Goal: Information Seeking & Learning: Learn about a topic

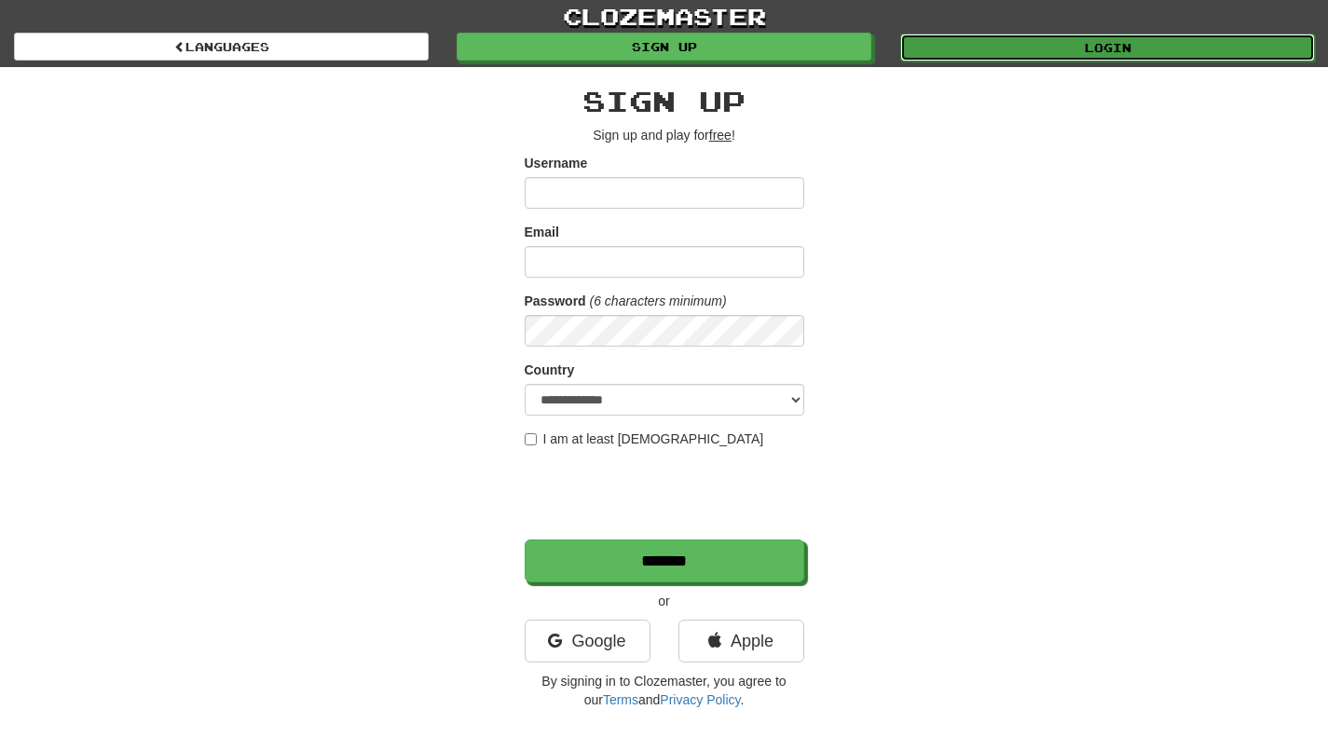
click at [933, 50] on link "Login" at bounding box center [1107, 48] width 415 height 28
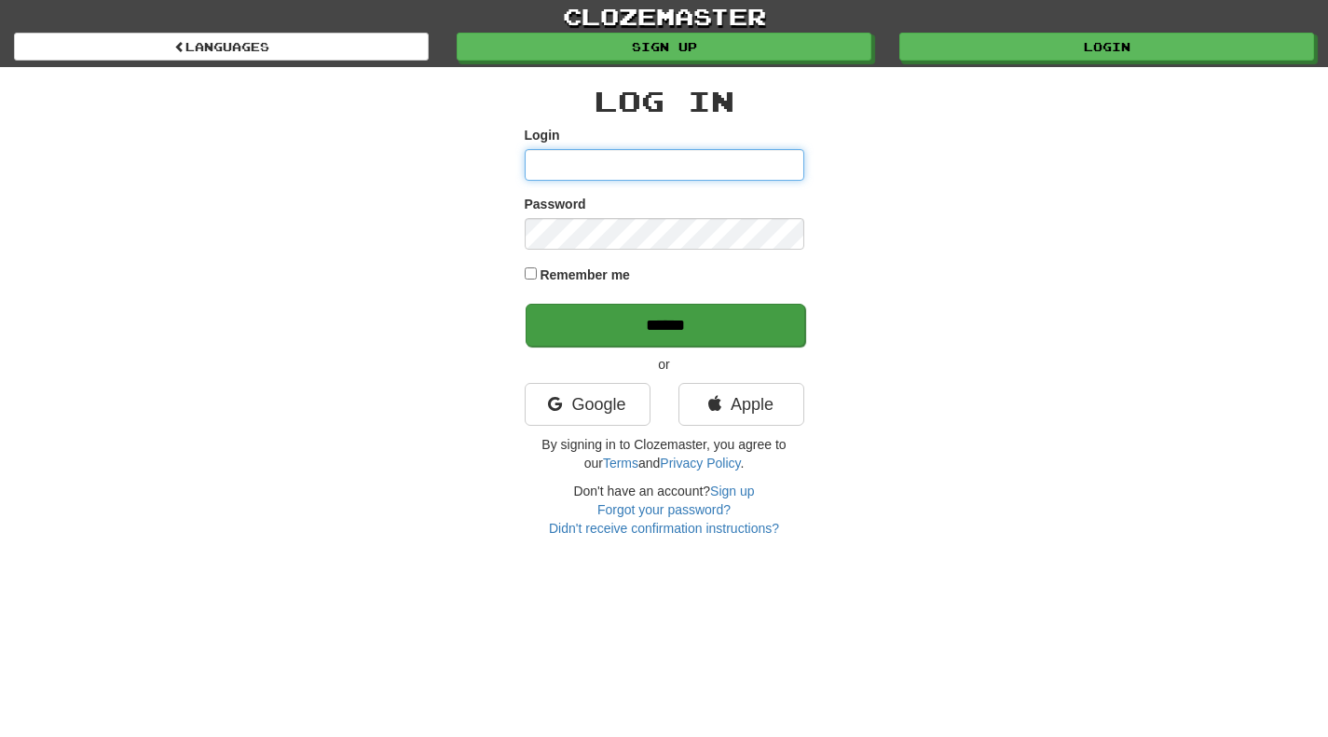
type input "**********"
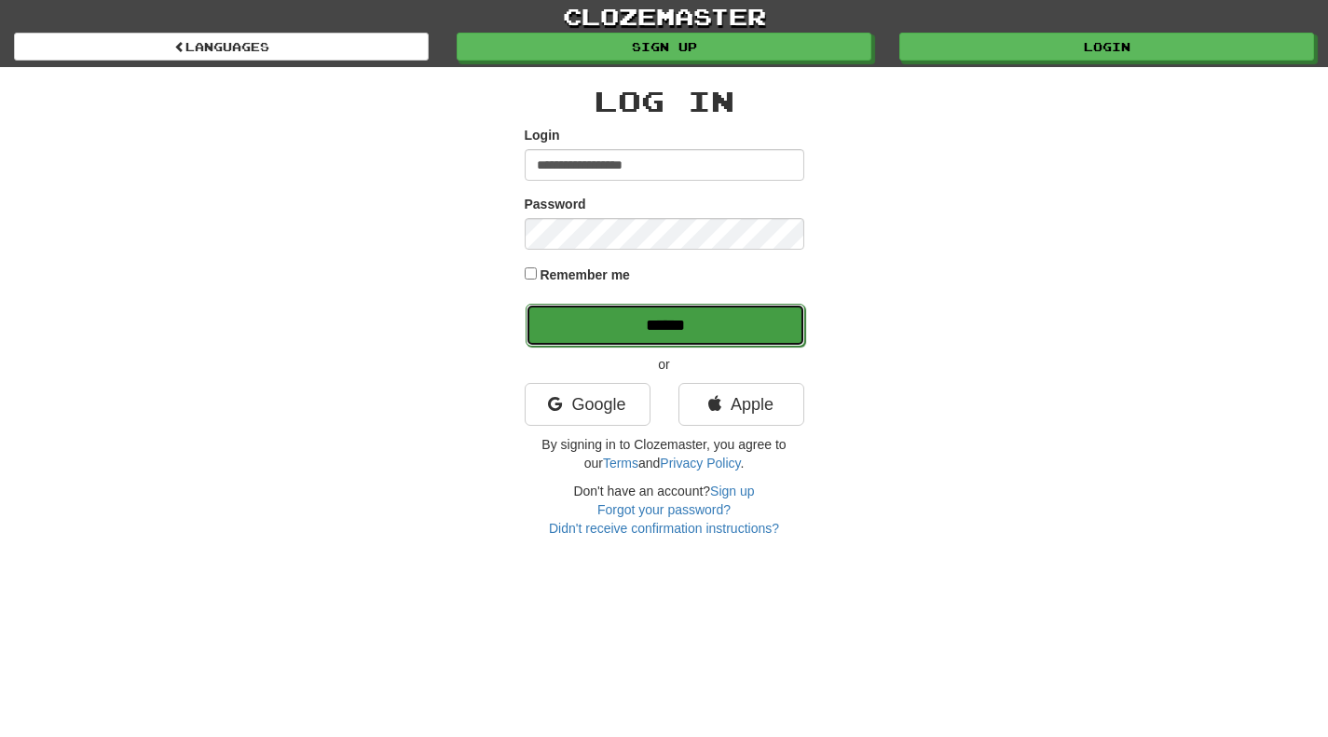
click at [692, 341] on input "******" at bounding box center [664, 325] width 279 height 43
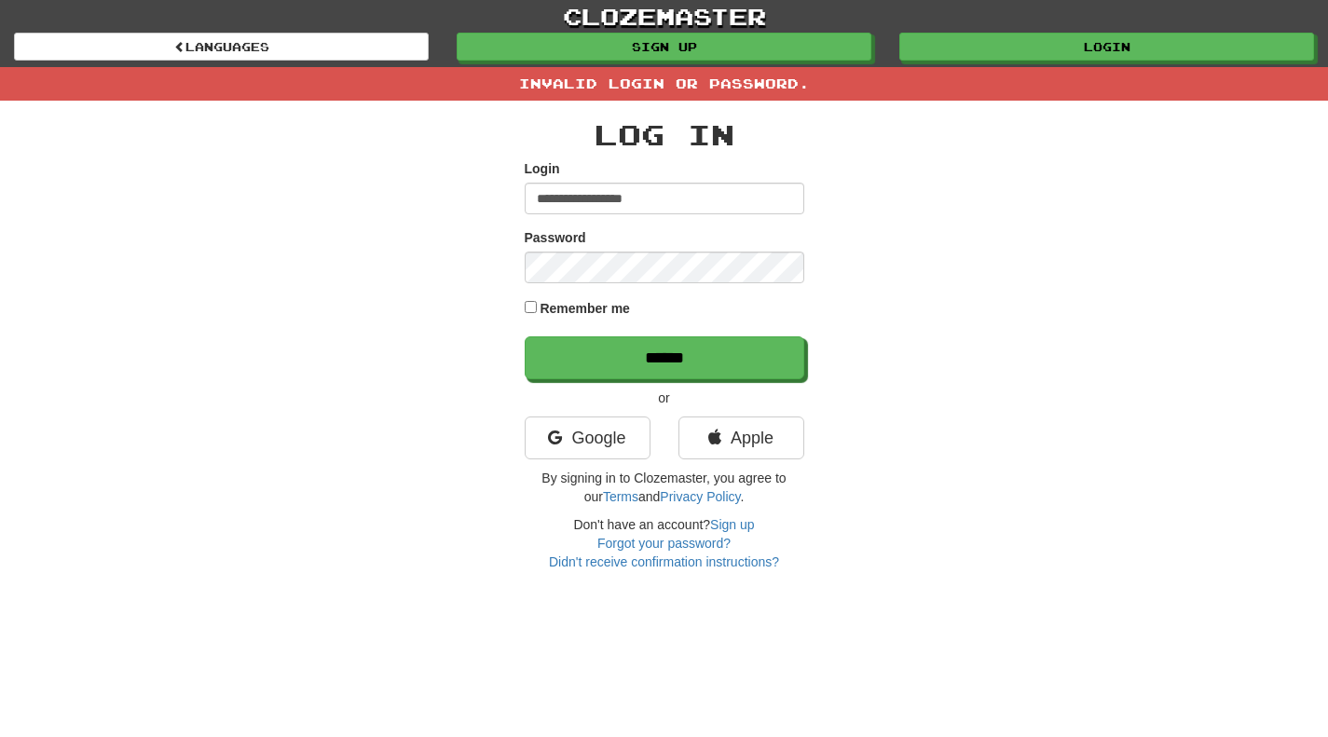
click at [475, 279] on div "**********" at bounding box center [664, 336] width 1090 height 470
click at [560, 415] on div "**********" at bounding box center [663, 345] width 279 height 452
click at [557, 428] on link "Google" at bounding box center [587, 437] width 126 height 43
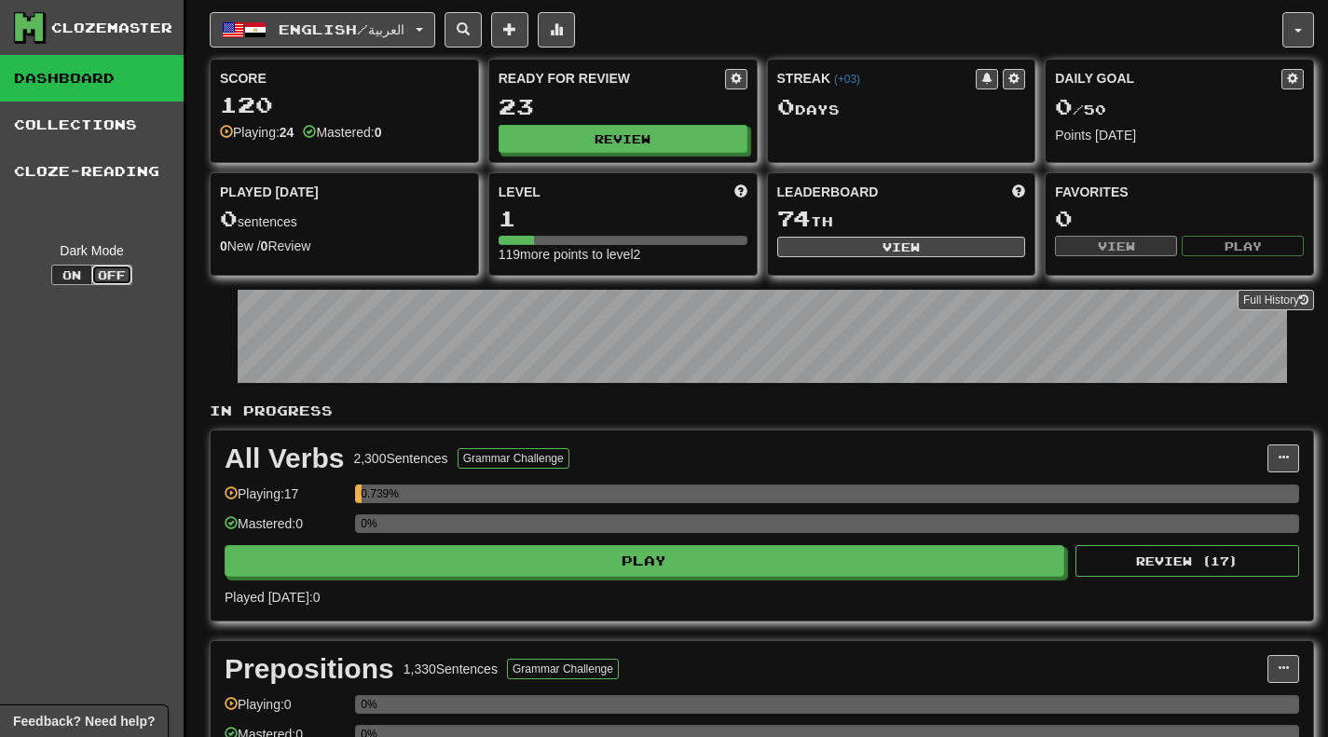
click at [108, 280] on button "Off" at bounding box center [111, 275] width 41 height 20
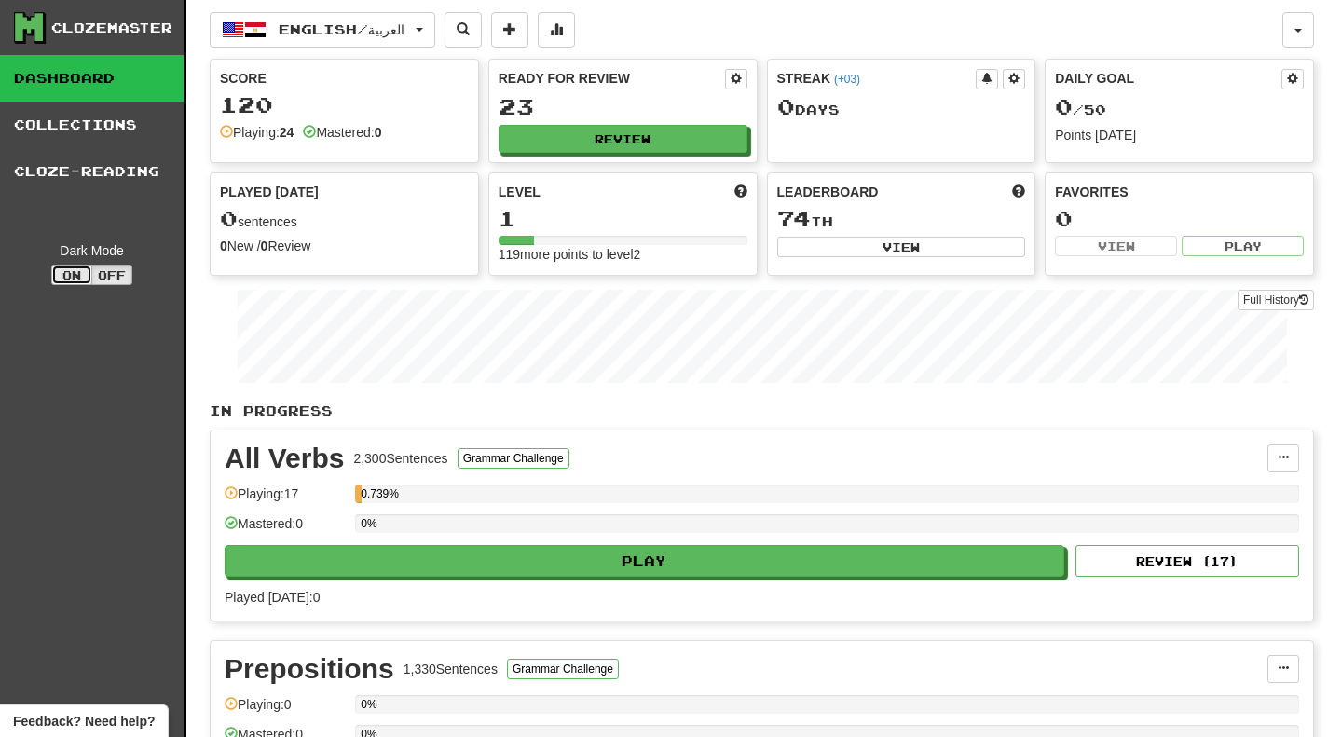
click at [74, 277] on button "On" at bounding box center [71, 275] width 41 height 20
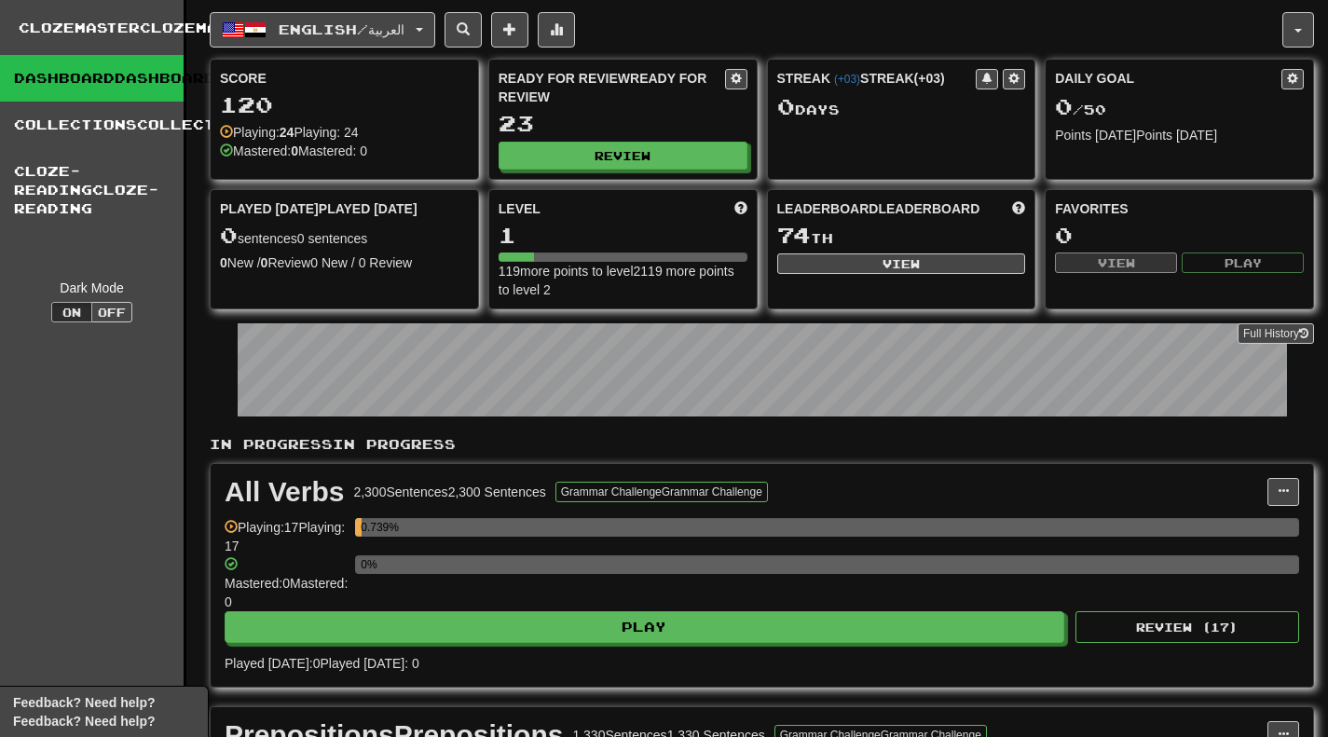
click at [536, 114] on div "Ready for Review READY FOR REVIEW 23 Review" at bounding box center [622, 119] width 267 height 119
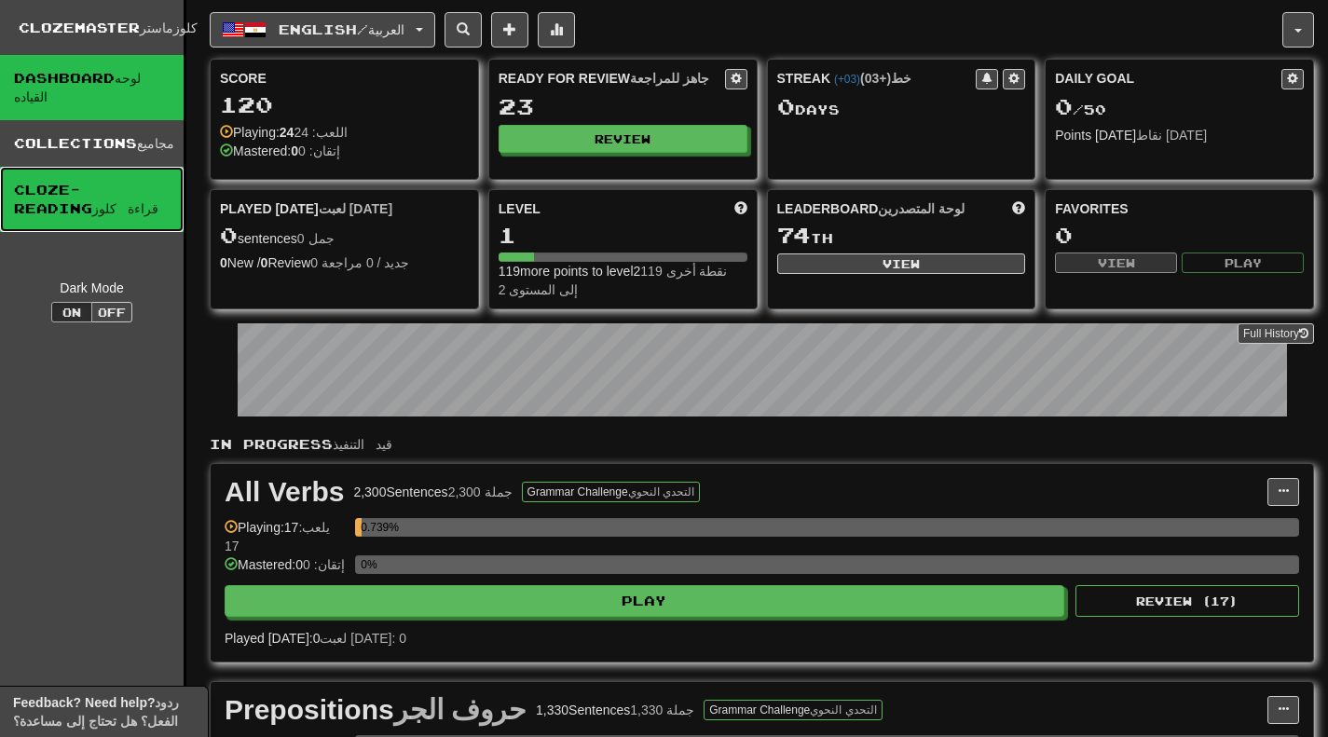
click at [63, 200] on link "Cloze-Reading قراءة كلوز" at bounding box center [92, 199] width 184 height 65
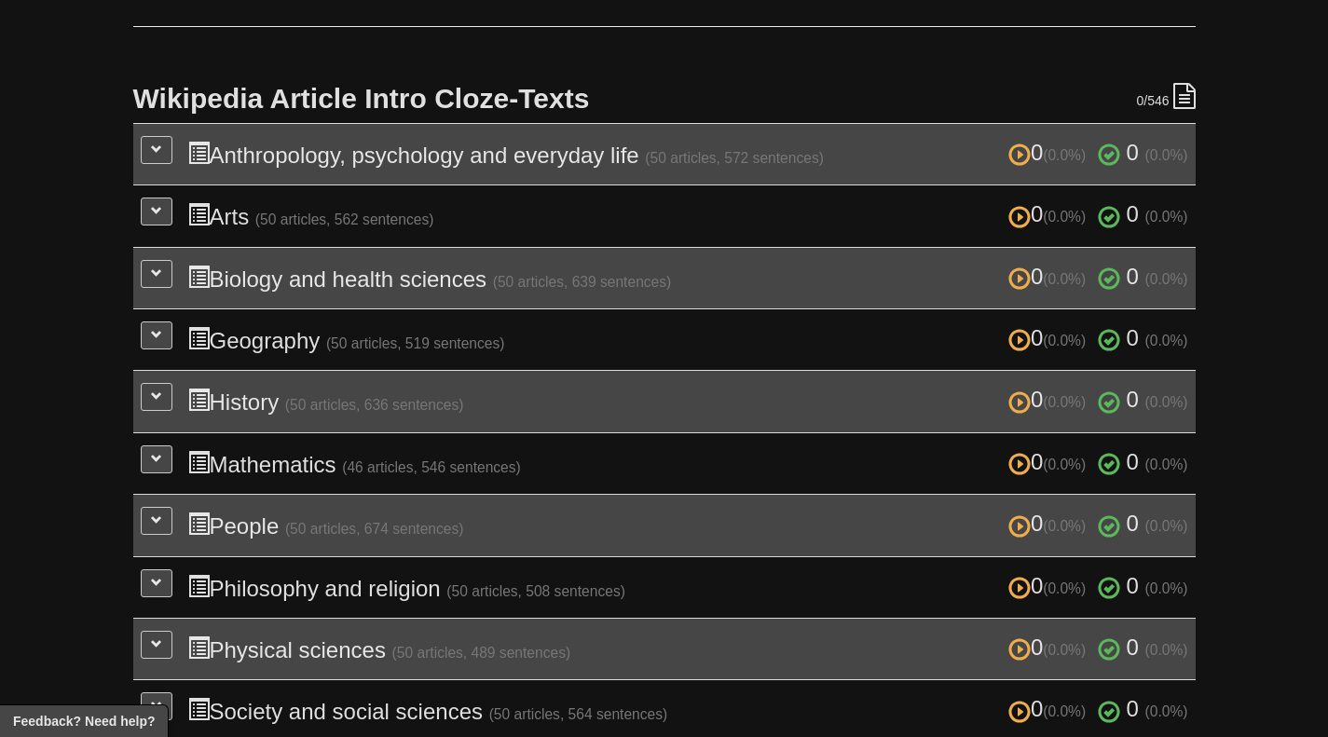
scroll to position [279, 0]
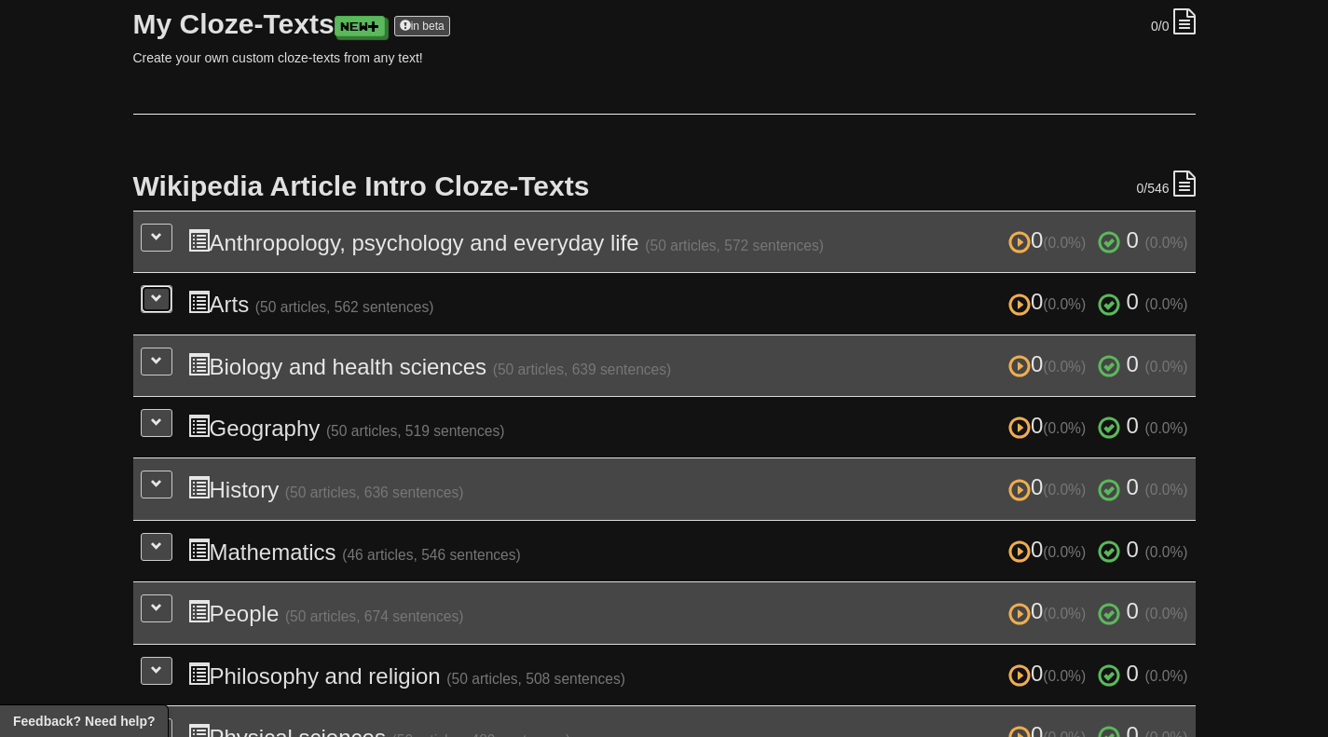
click at [147, 299] on button at bounding box center [157, 299] width 32 height 28
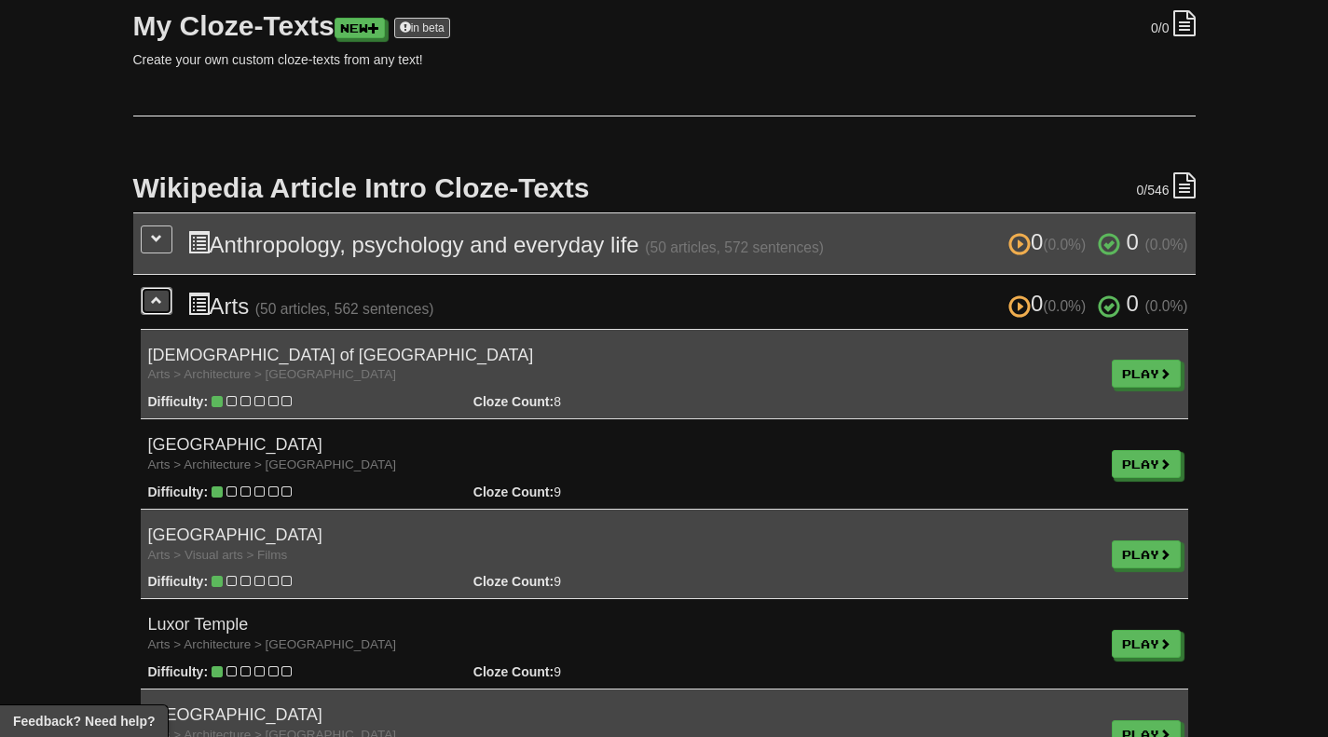
scroll to position [373, 0]
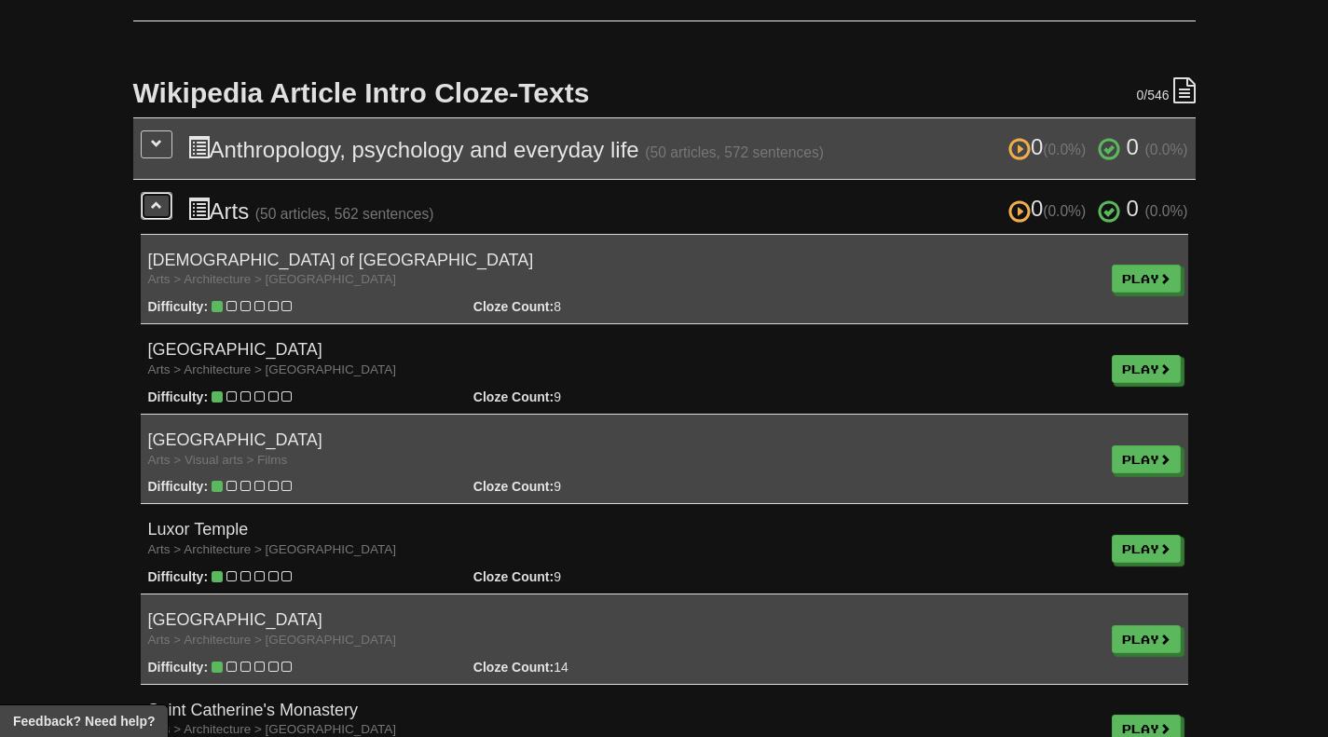
click at [157, 207] on span at bounding box center [156, 204] width 11 height 11
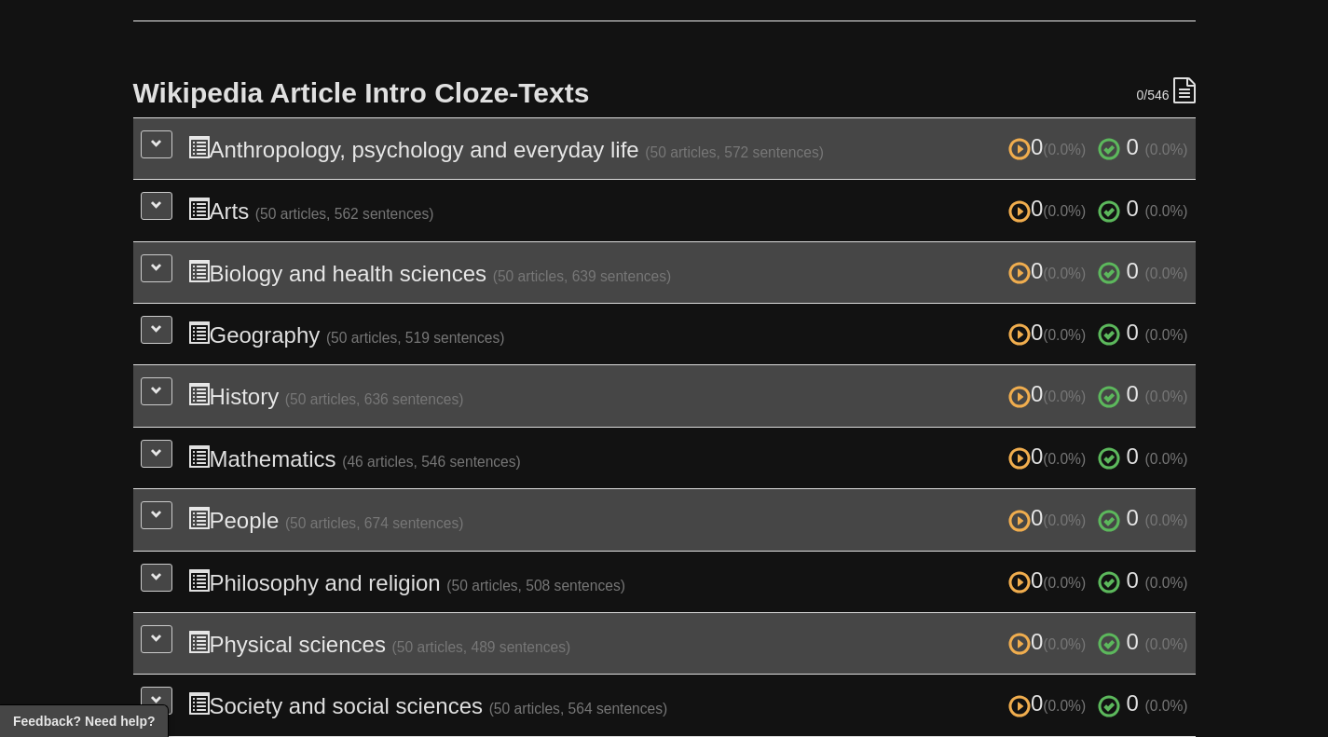
click at [166, 162] on td "0 (0.0%) 0 (0.0%) Anthropology, psychology and everyday life (50 articles, 572 …" at bounding box center [664, 147] width 1062 height 61
click at [166, 150] on button at bounding box center [157, 144] width 32 height 28
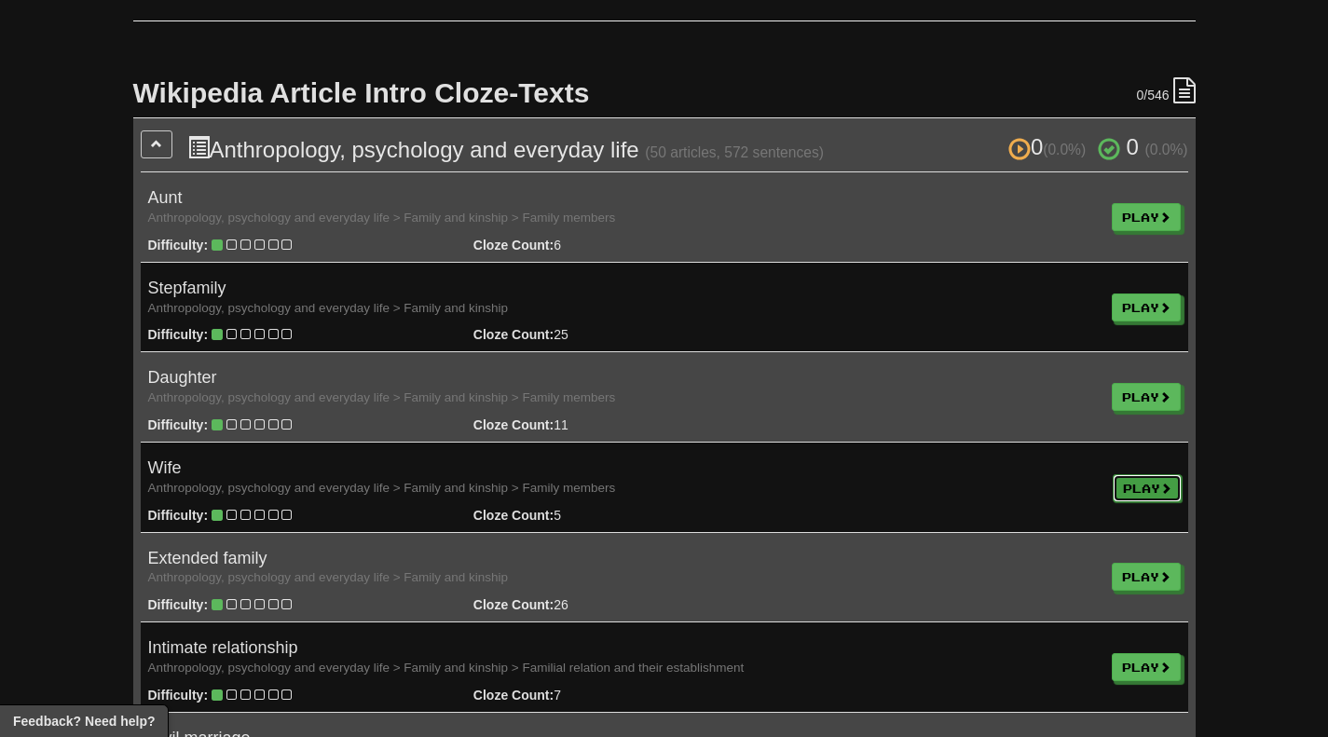
click at [1137, 484] on link "Play" at bounding box center [1146, 488] width 69 height 28
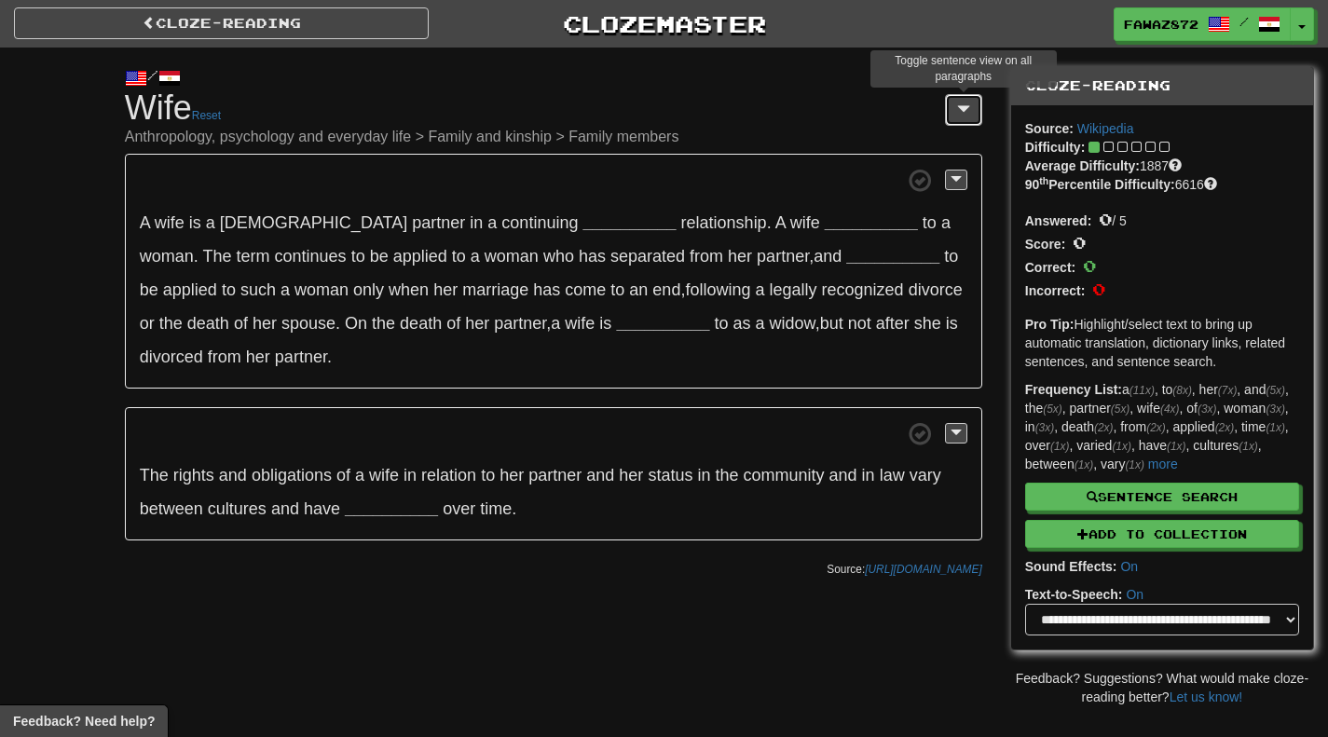
click at [968, 115] on span at bounding box center [963, 109] width 13 height 15
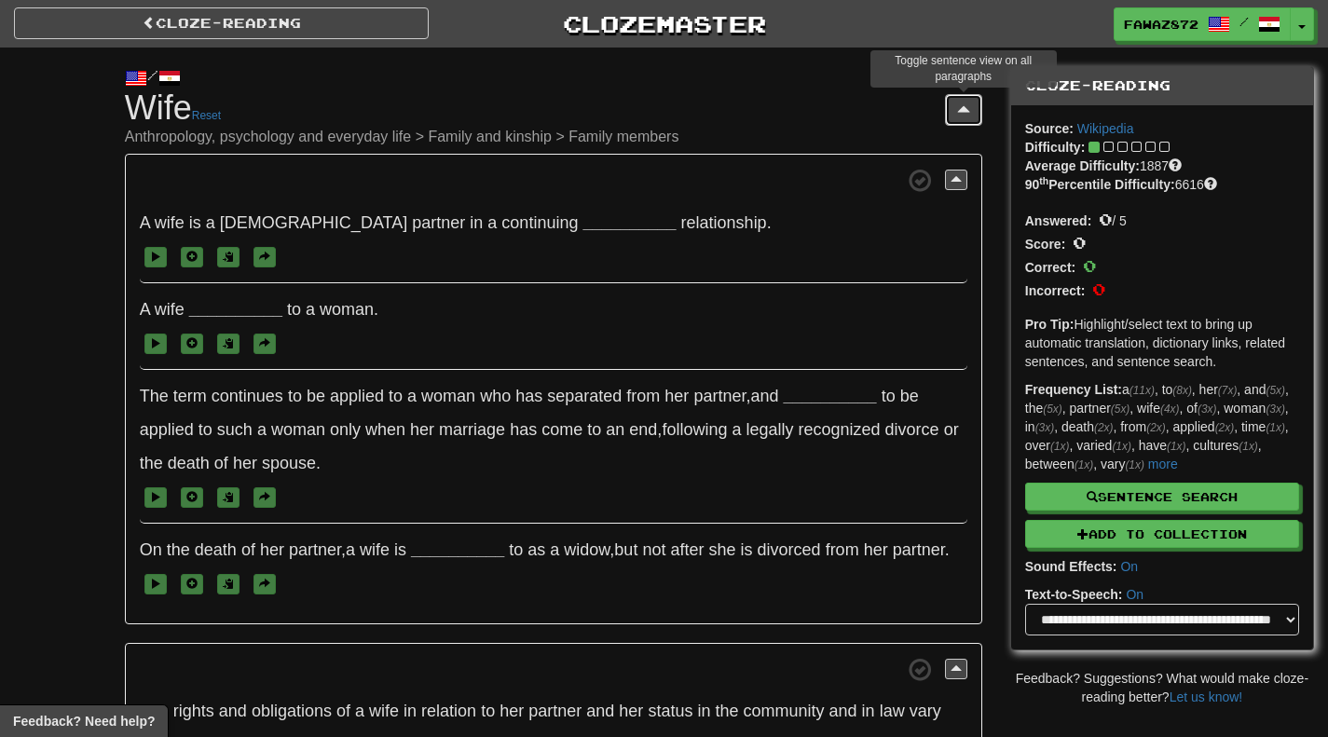
click at [968, 115] on span at bounding box center [963, 109] width 13 height 15
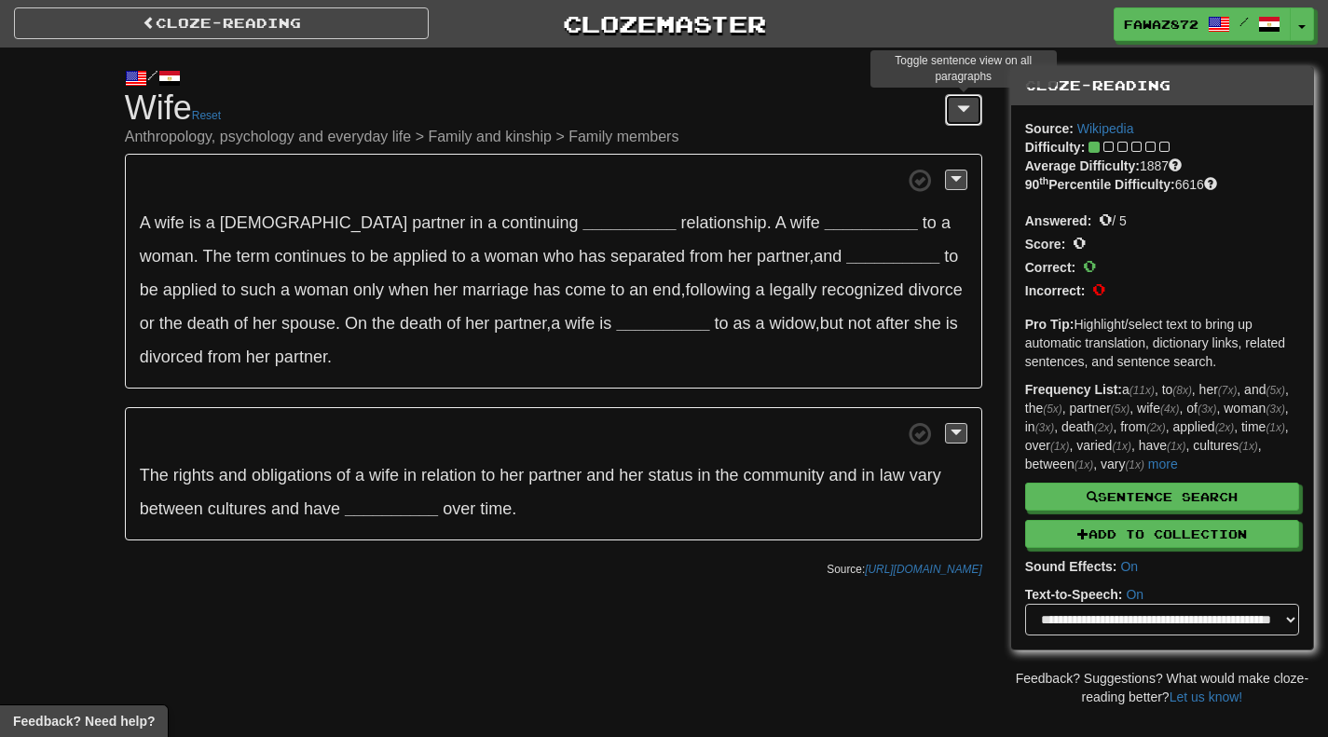
click at [968, 115] on span at bounding box center [963, 109] width 13 height 15
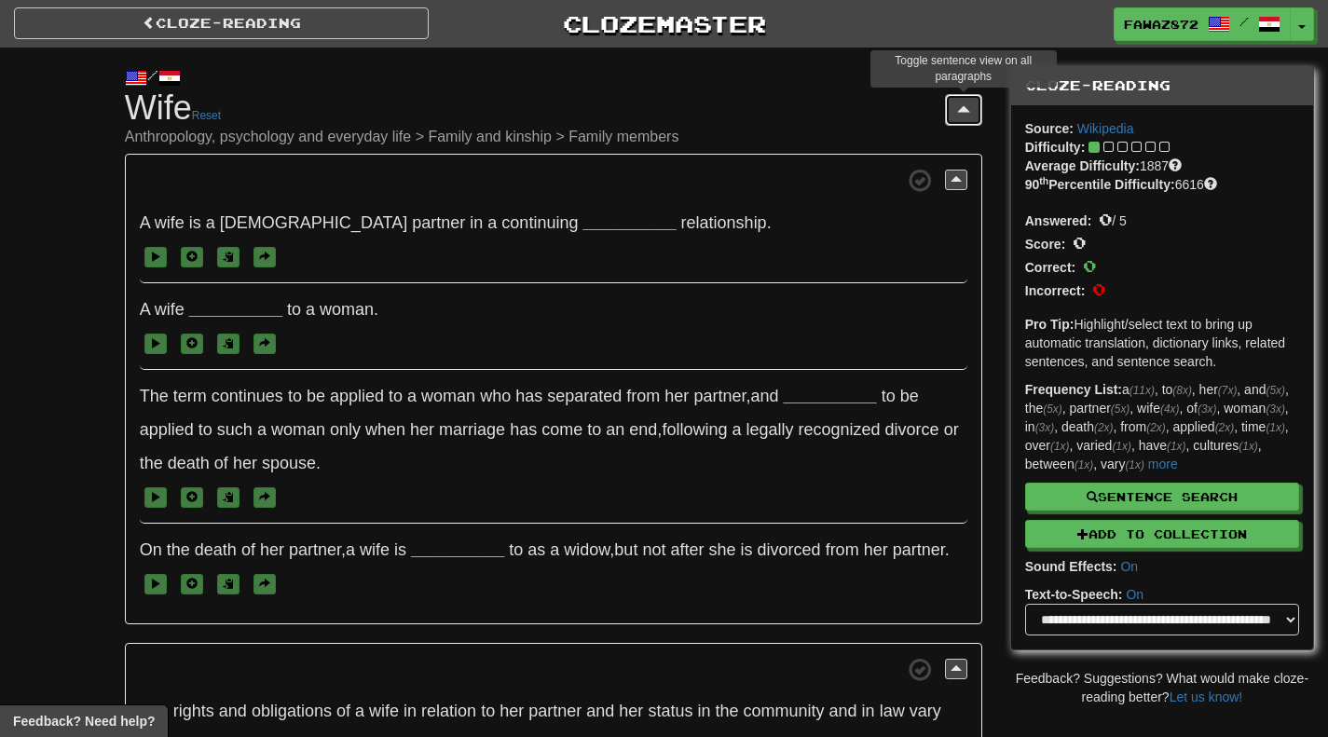
click at [968, 115] on span at bounding box center [963, 109] width 13 height 15
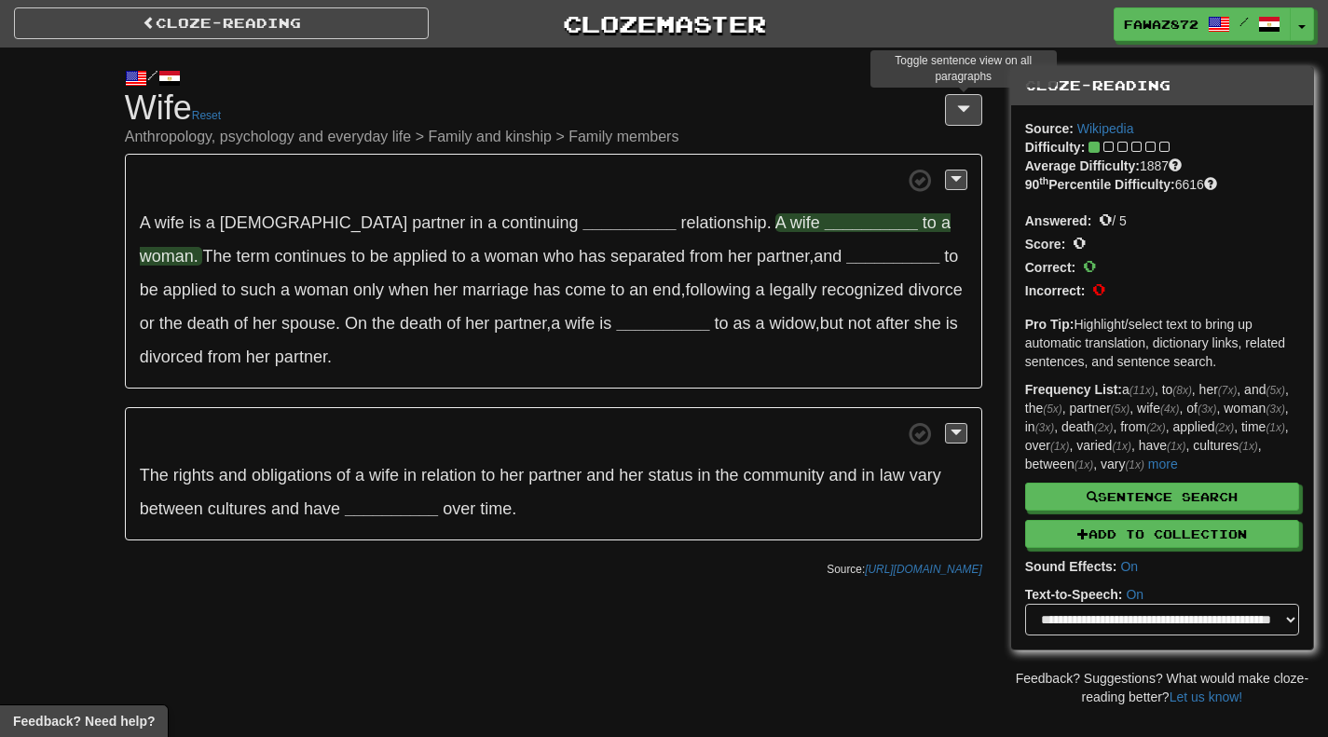
click at [824, 214] on strong "__________" at bounding box center [870, 222] width 93 height 19
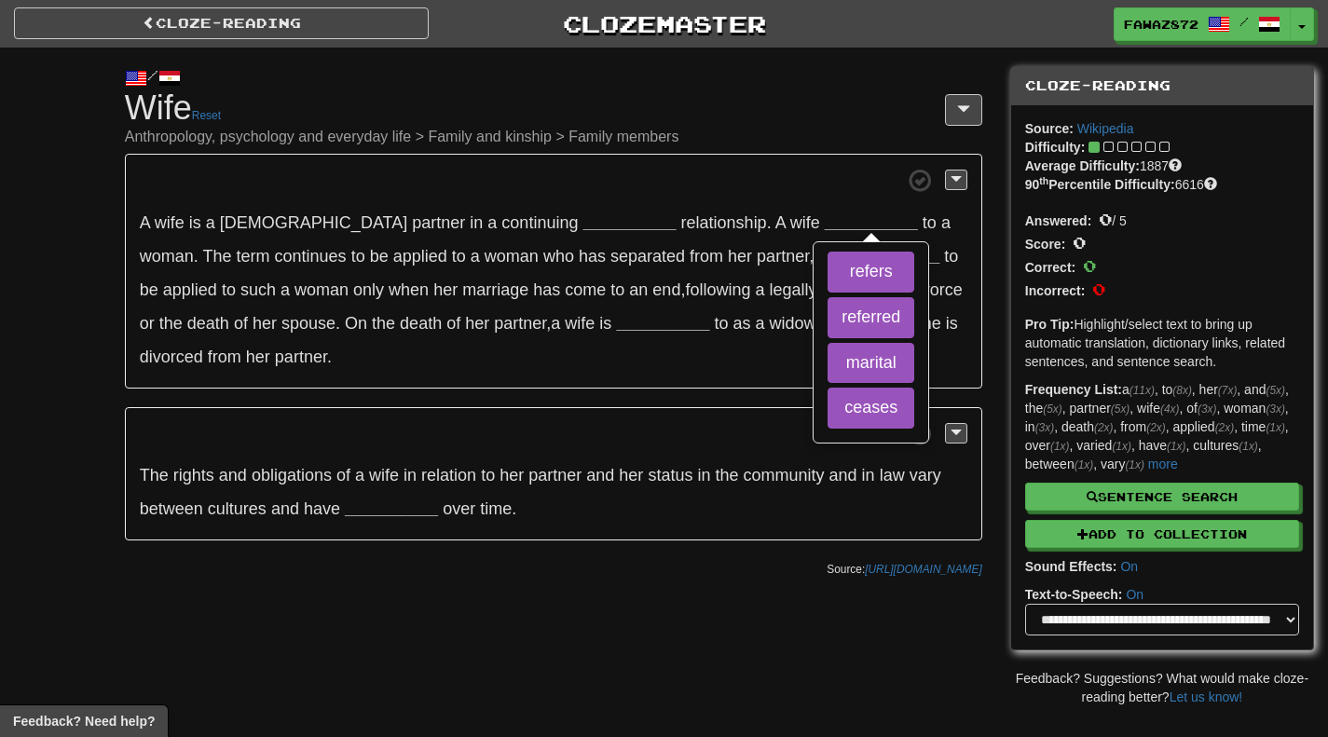
click at [99, 217] on div "/ Cloze-Reading Wife Reset Anthropology, psychology and everyday life > Family …" at bounding box center [664, 377] width 1328 height 659
click at [767, 121] on h1 "Cloze-Reading Wife Reset Anthropology, psychology and everyday life > Family an…" at bounding box center [553, 117] width 857 height 56
click at [954, 111] on button at bounding box center [963, 110] width 37 height 32
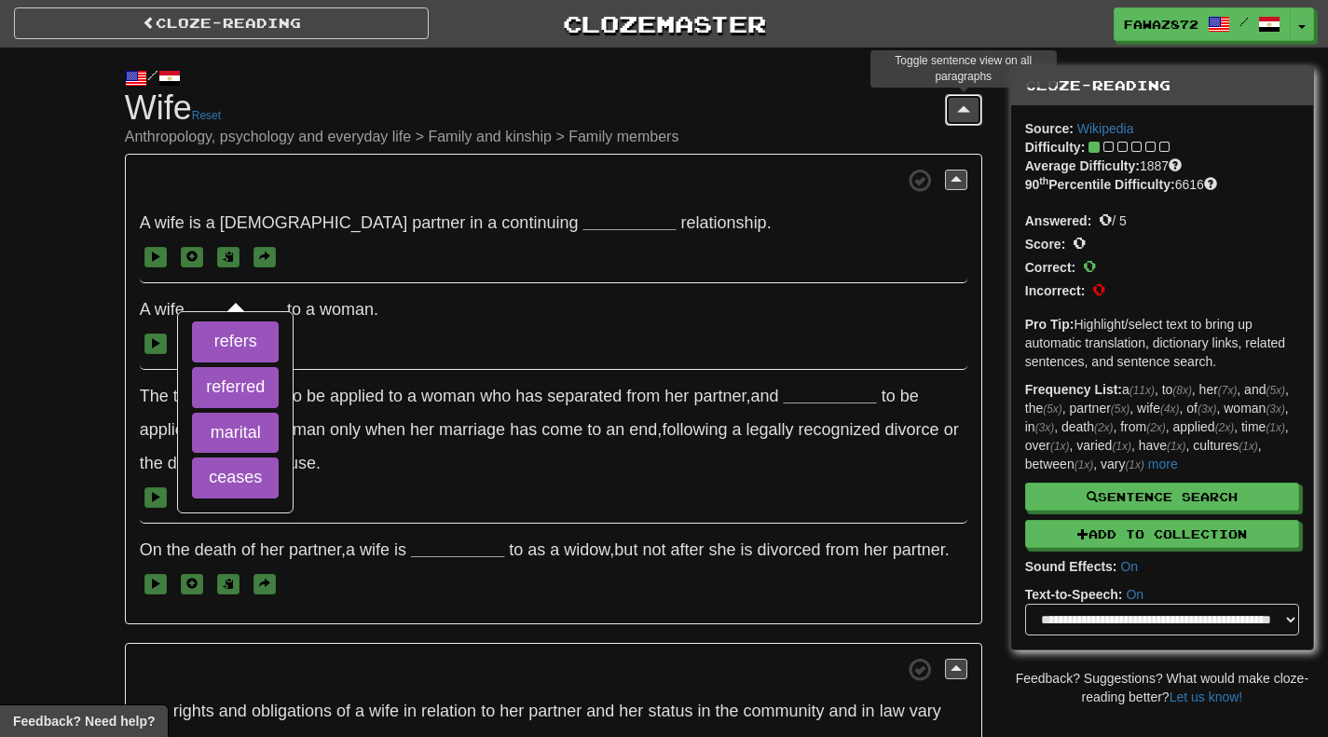
click at [954, 111] on button at bounding box center [963, 110] width 37 height 32
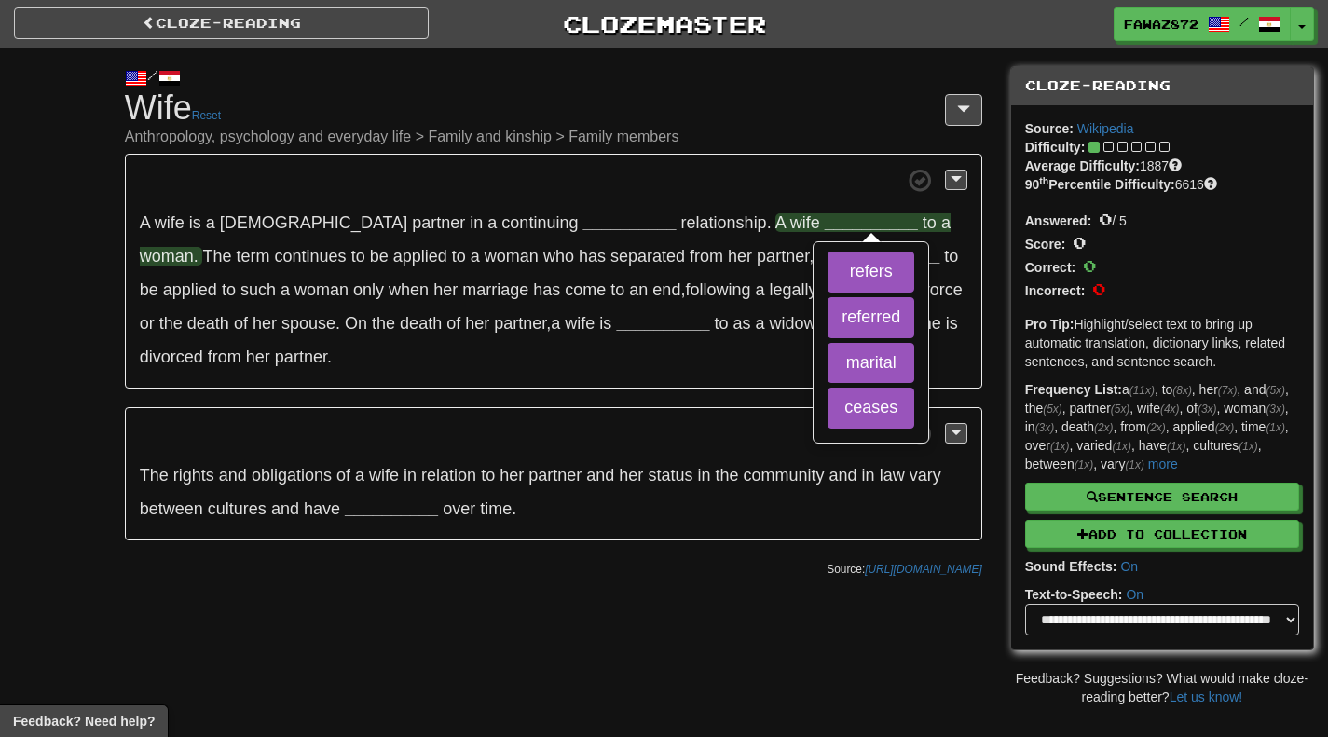
click at [824, 222] on strong "__________" at bounding box center [870, 222] width 93 height 19
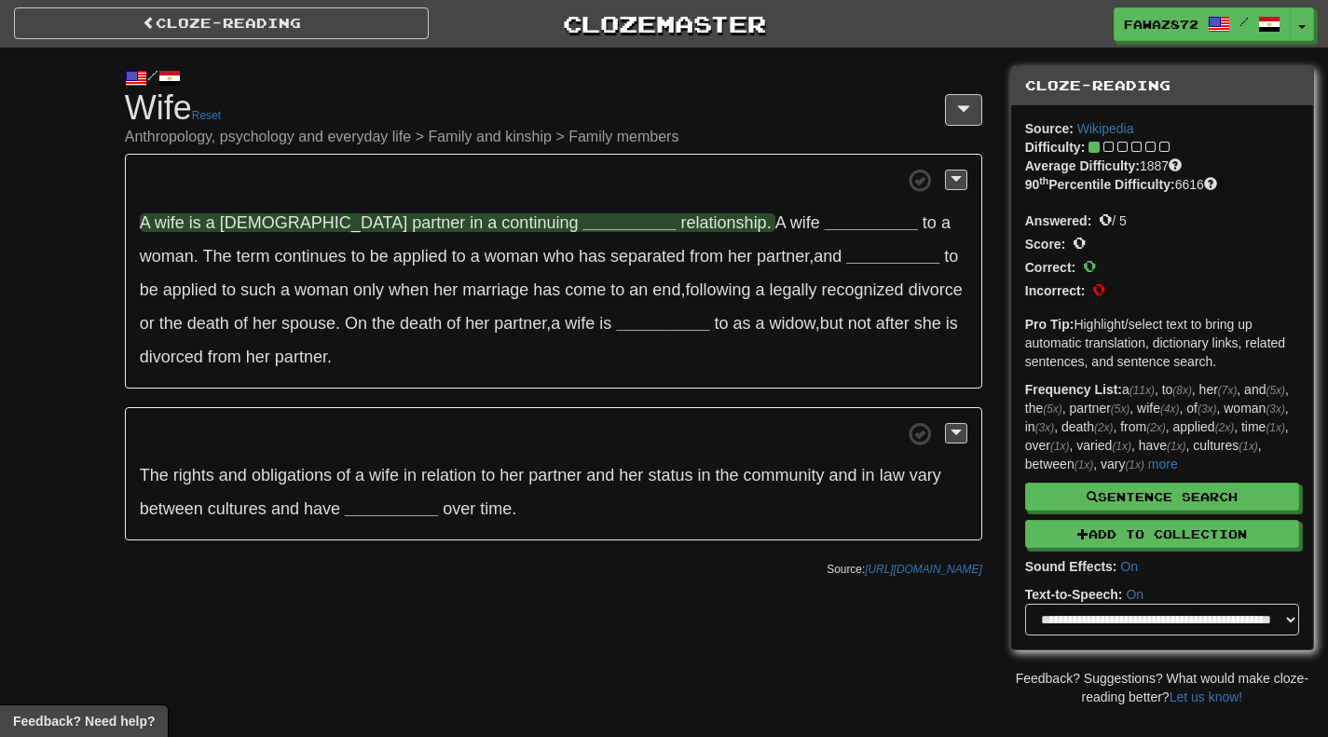
click at [681, 224] on span "relationship" at bounding box center [724, 222] width 86 height 19
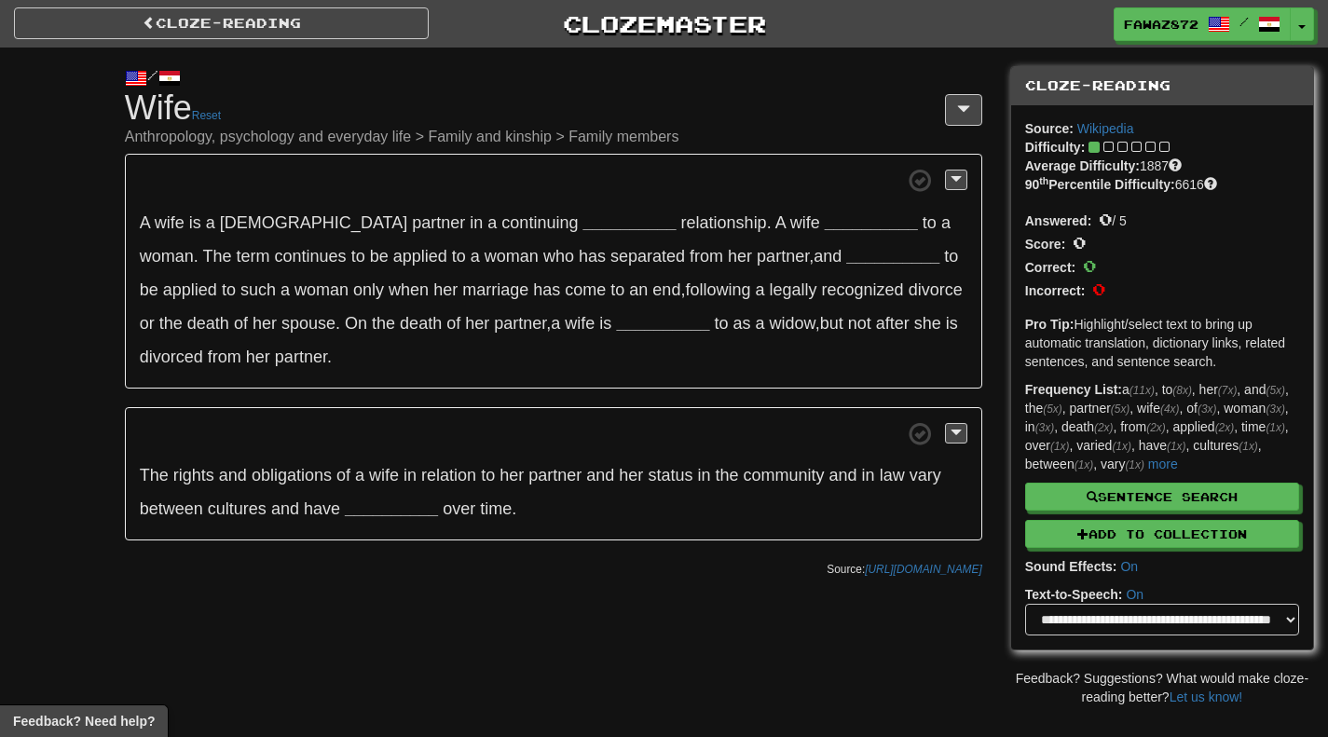
click at [449, 233] on p "A wife is a female partner in a continuing __________ relationship . A wife ___…" at bounding box center [553, 271] width 857 height 235
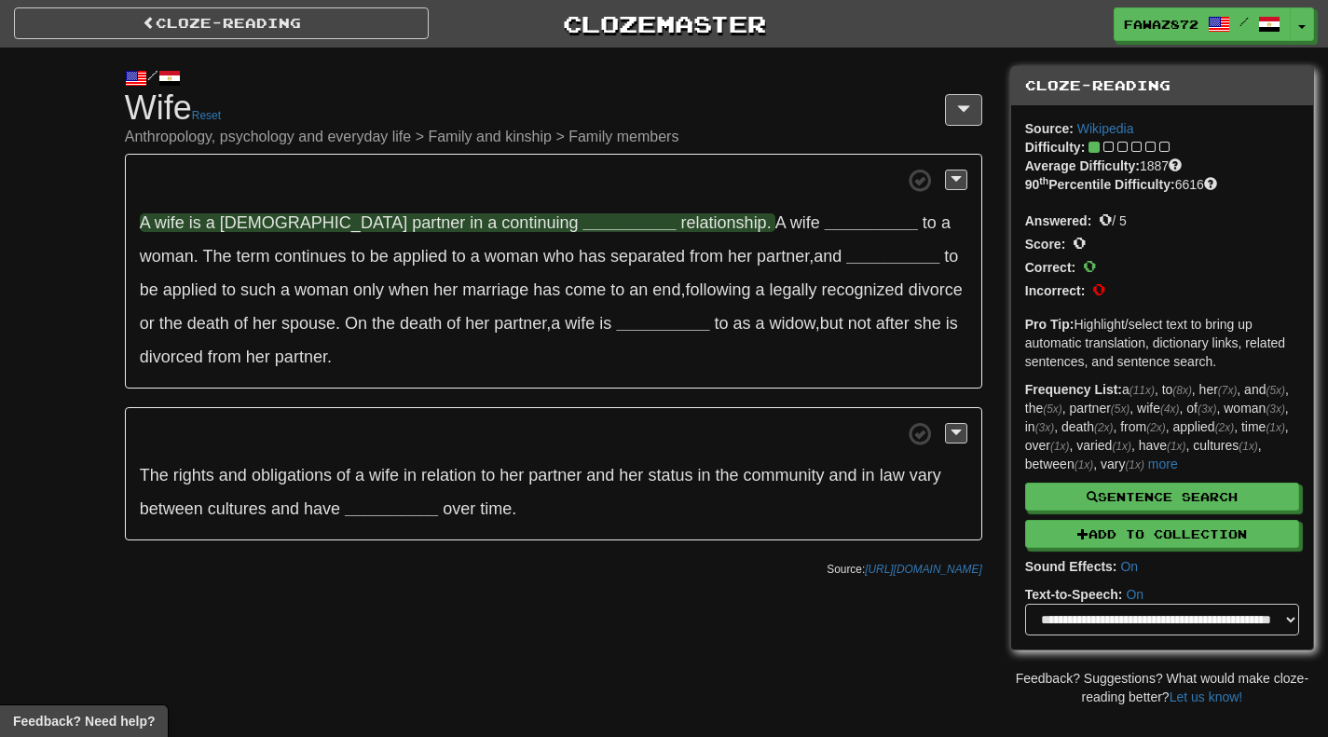
click at [582, 225] on strong "__________" at bounding box center [628, 222] width 93 height 19
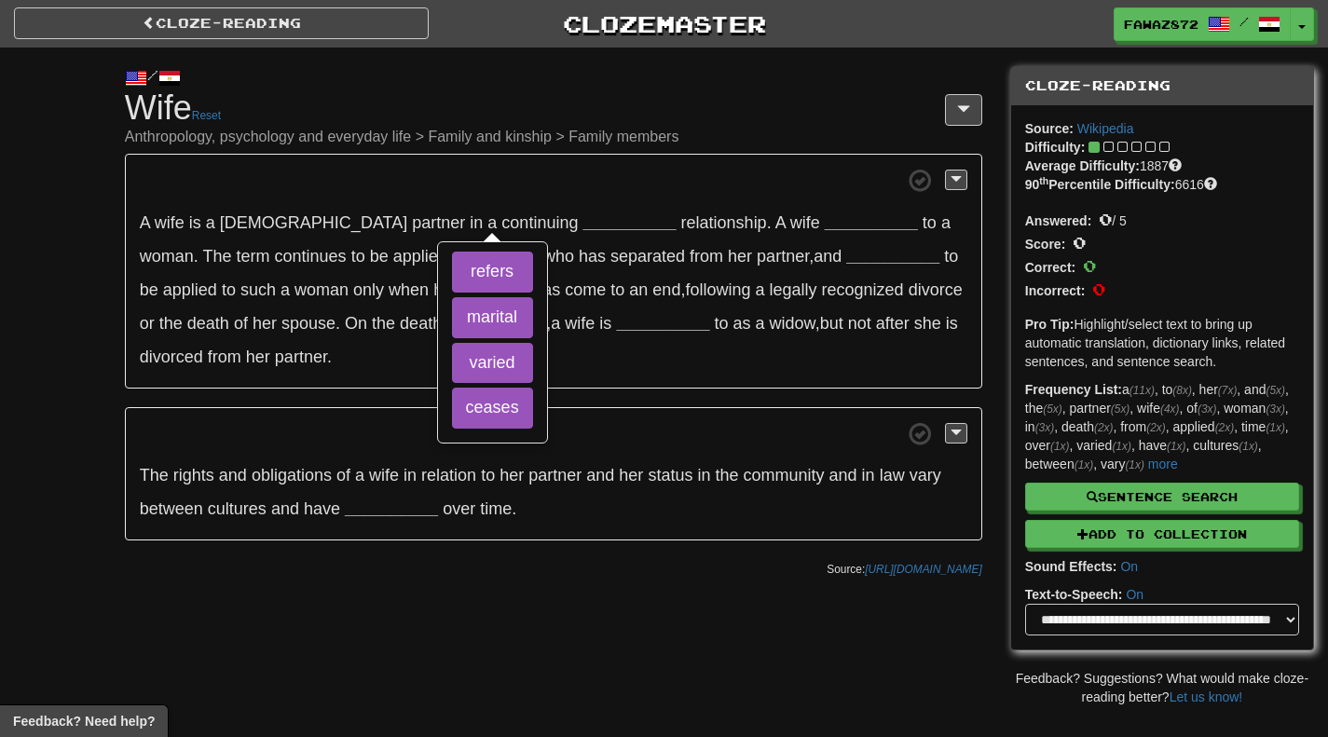
click at [64, 395] on div "/ Cloze-Reading Wife Reset Anthropology, psychology and everyday life > Family …" at bounding box center [664, 377] width 1328 height 659
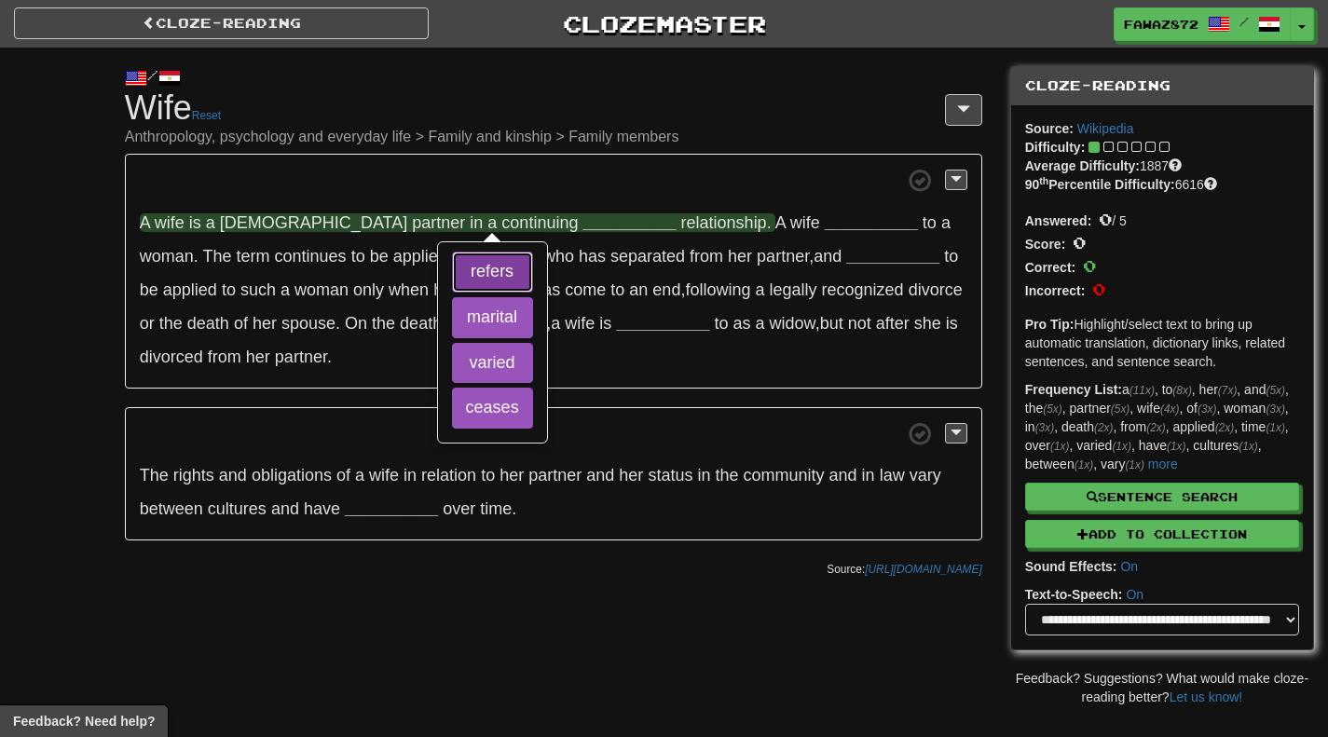
click at [474, 267] on button "refers" at bounding box center [492, 272] width 81 height 41
click at [473, 319] on button "marital" at bounding box center [492, 317] width 81 height 41
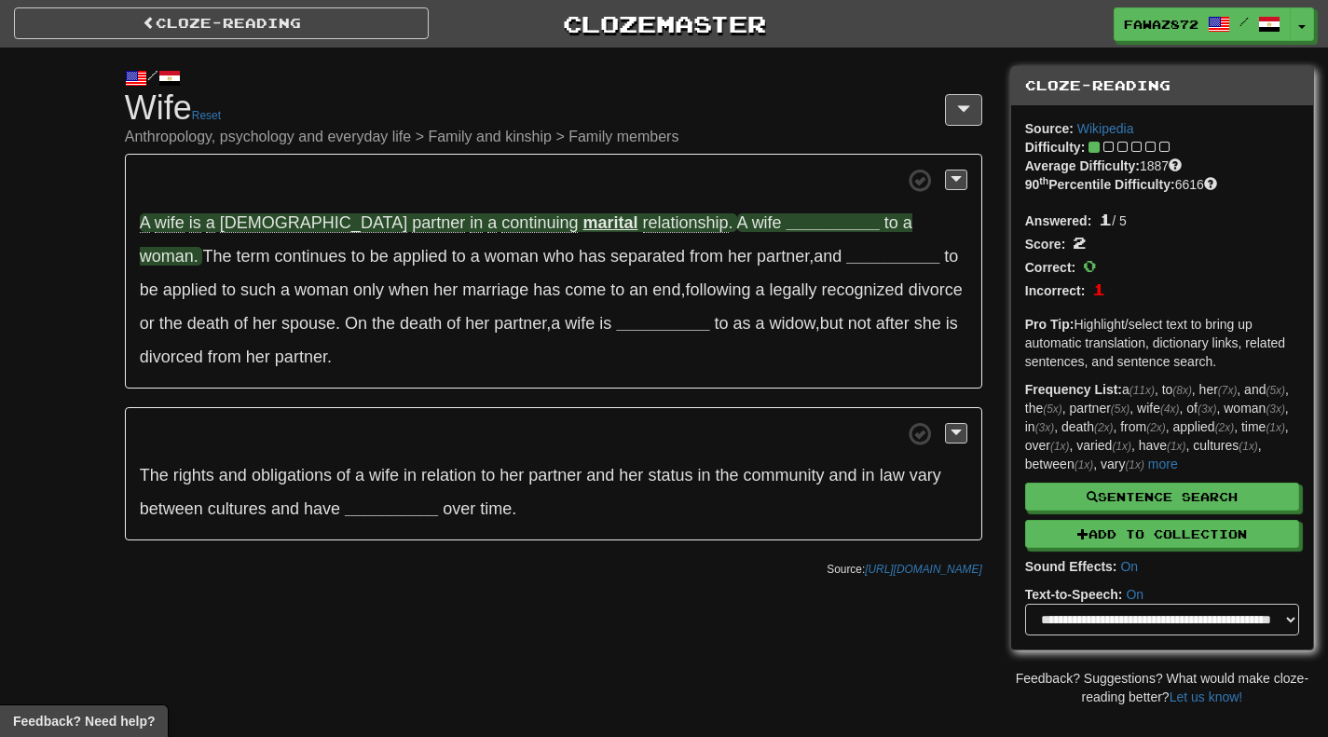
click at [786, 231] on strong "__________" at bounding box center [832, 222] width 93 height 19
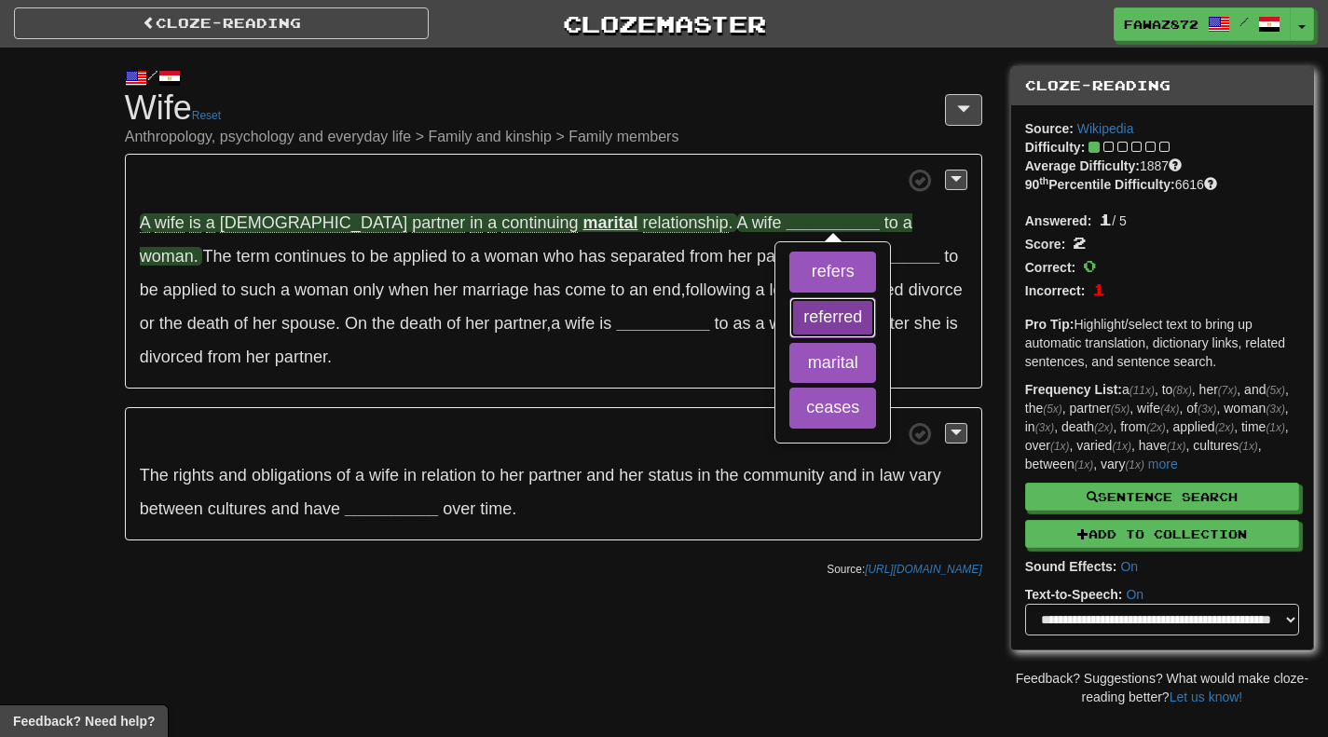
click at [789, 326] on button "referred" at bounding box center [832, 317] width 87 height 41
click at [789, 282] on button "refers" at bounding box center [832, 272] width 87 height 41
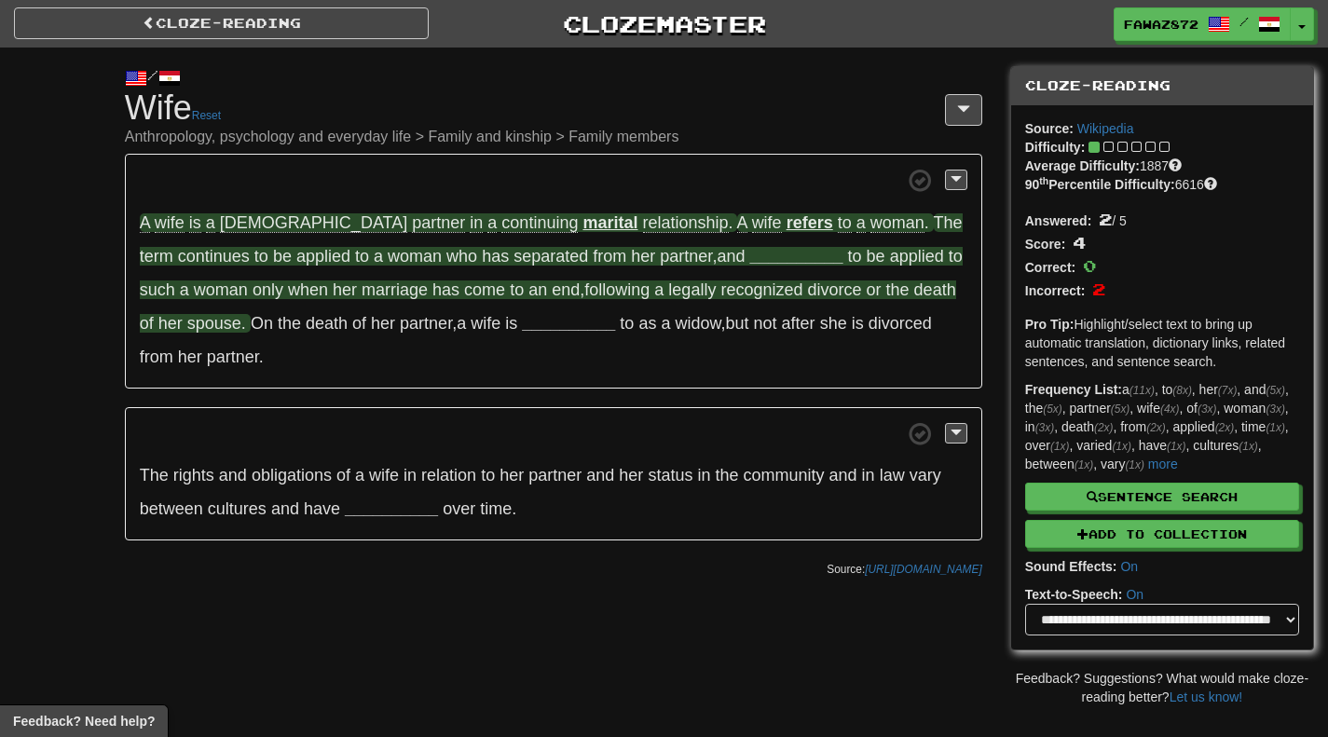
click at [749, 258] on strong "__________" at bounding box center [795, 256] width 93 height 19
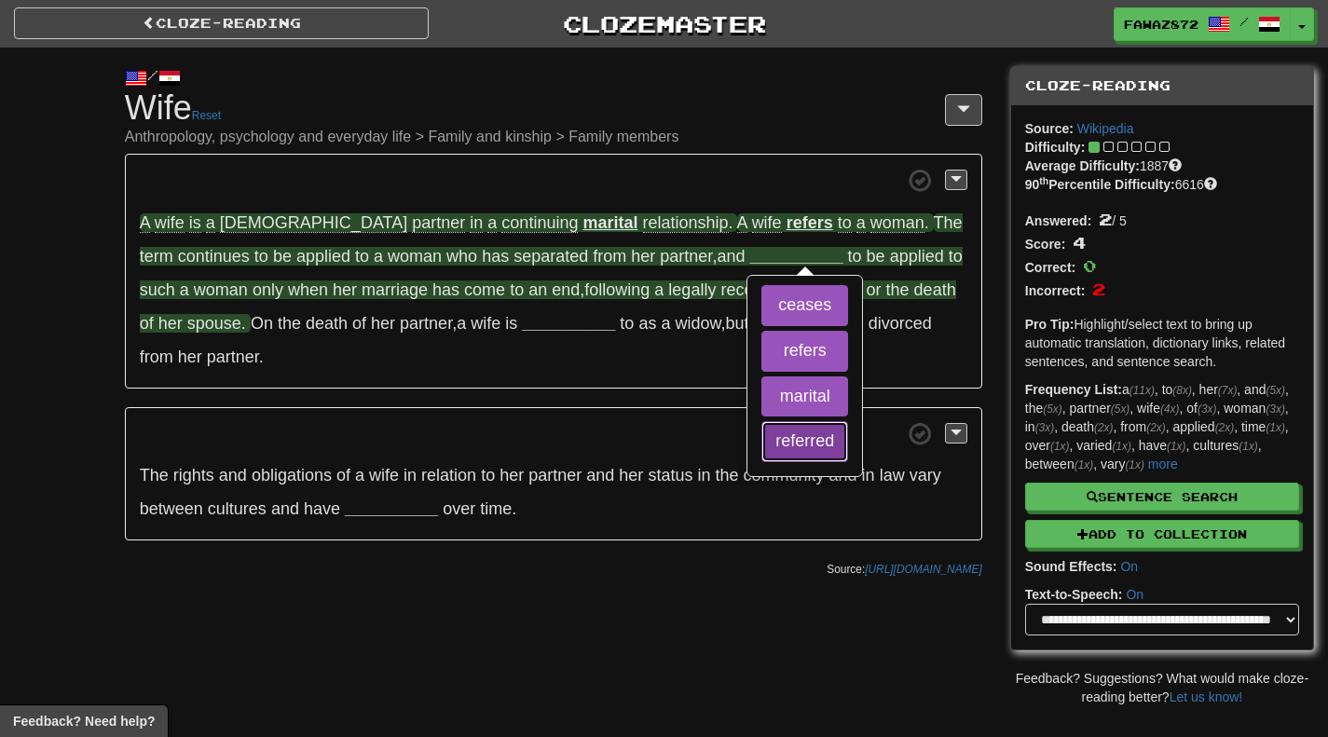
click at [761, 449] on button "referred" at bounding box center [804, 441] width 87 height 41
click at [761, 403] on button "marital" at bounding box center [804, 396] width 87 height 41
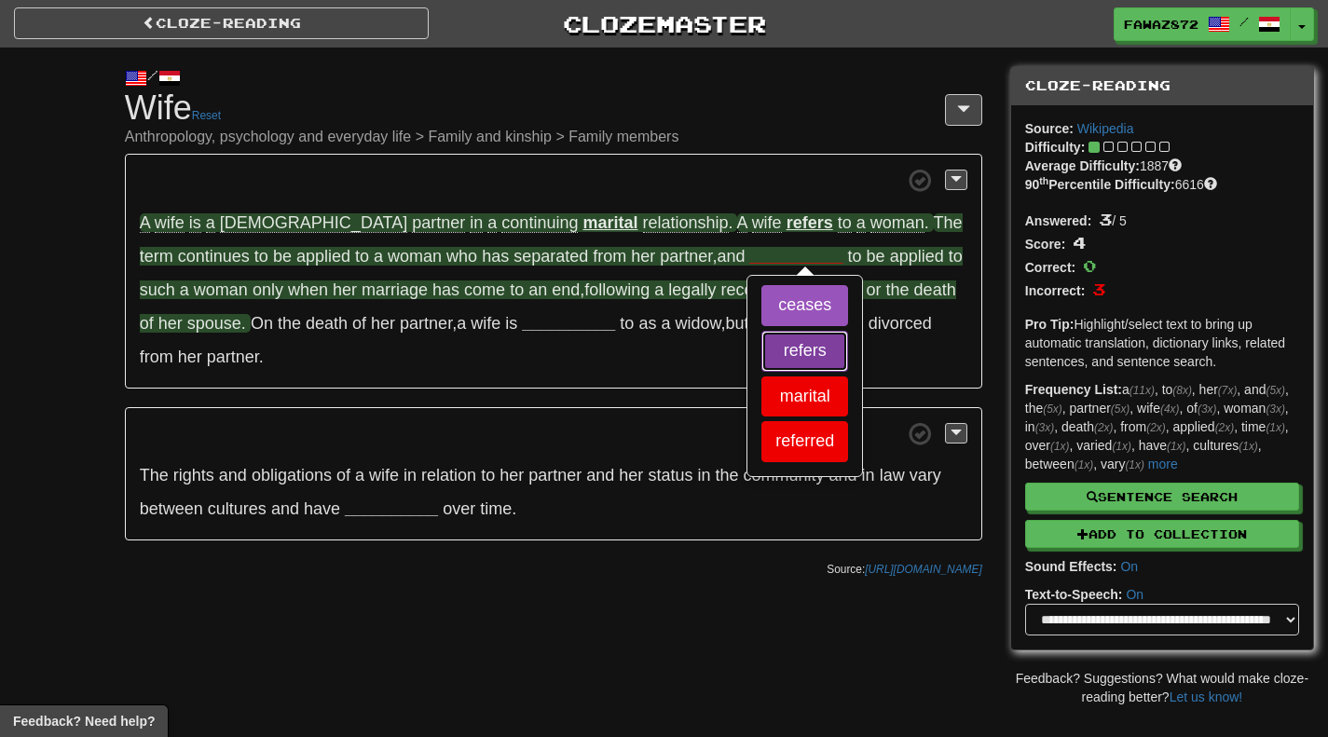
click at [761, 366] on button "refers" at bounding box center [804, 351] width 87 height 41
click at [761, 308] on button "ceases" at bounding box center [804, 305] width 87 height 41
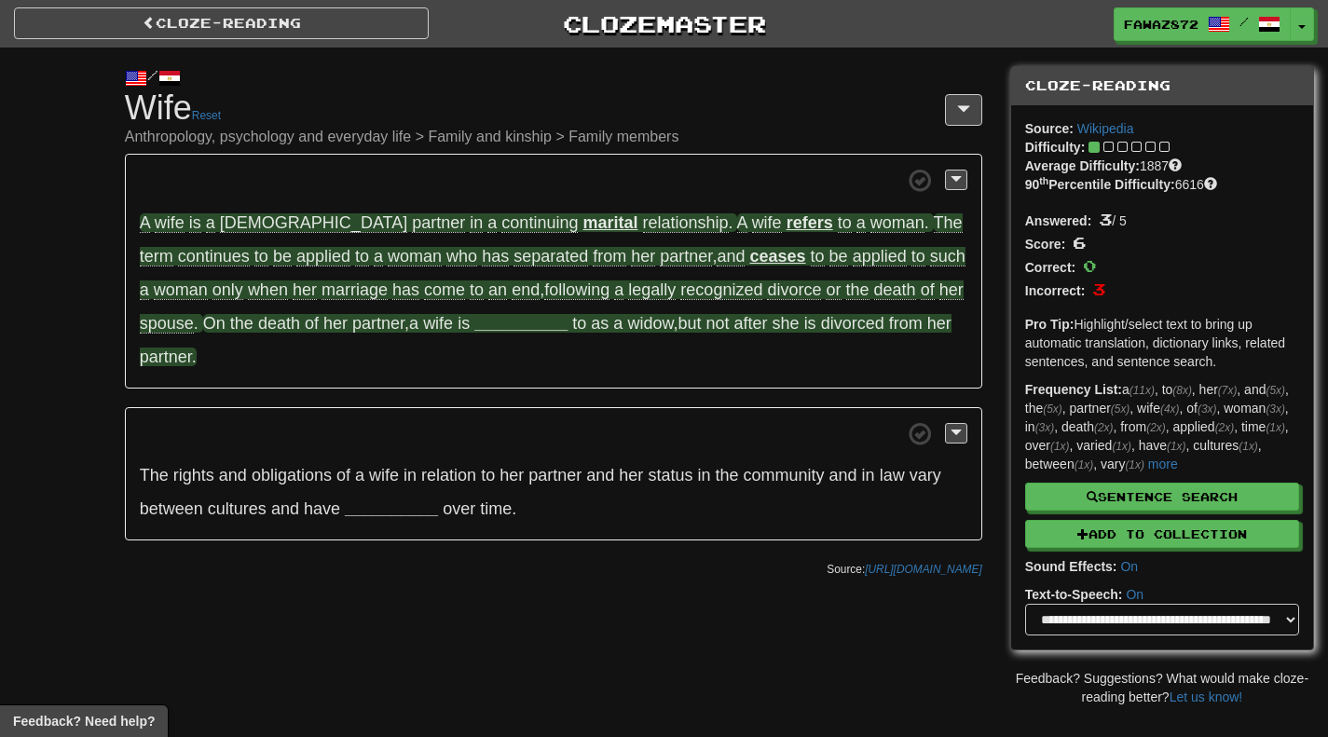
click at [457, 324] on span "is" at bounding box center [463, 323] width 12 height 19
click at [474, 324] on strong "__________" at bounding box center [520, 323] width 93 height 19
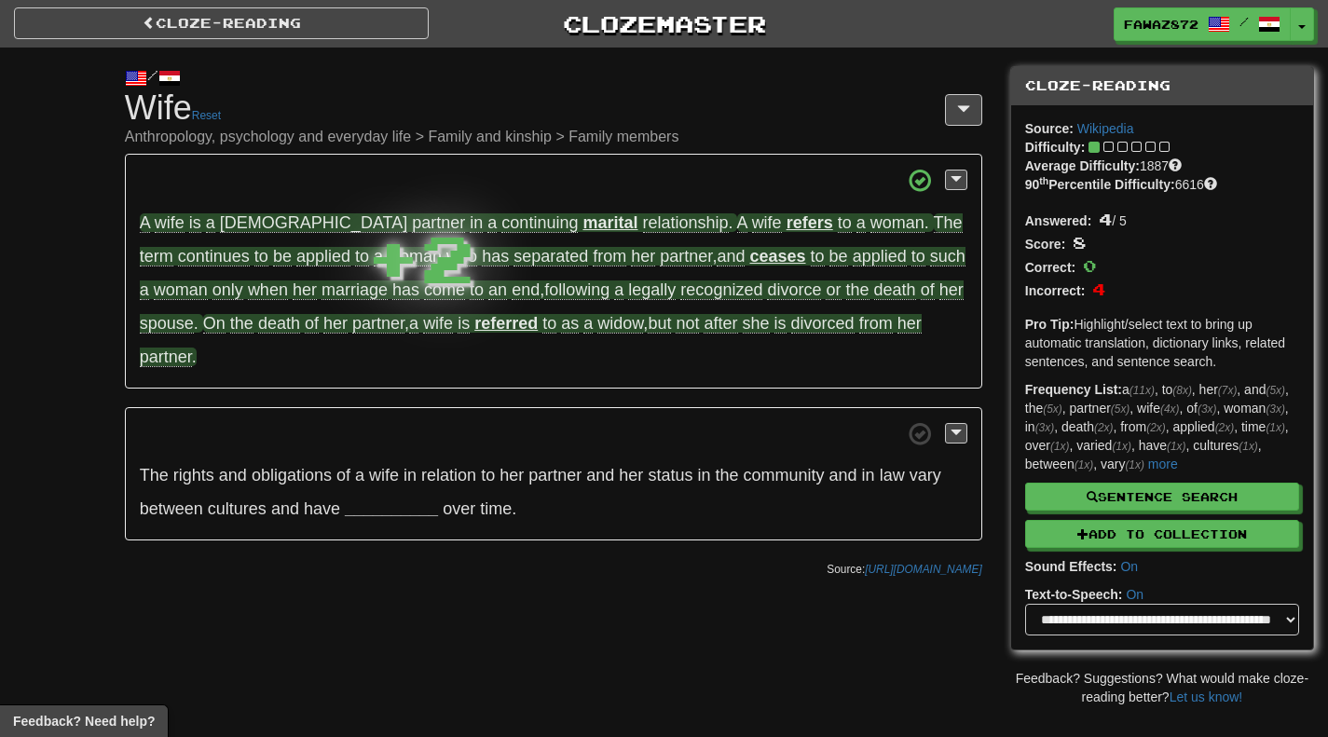
click at [474, 326] on strong "referred" at bounding box center [505, 323] width 63 height 19
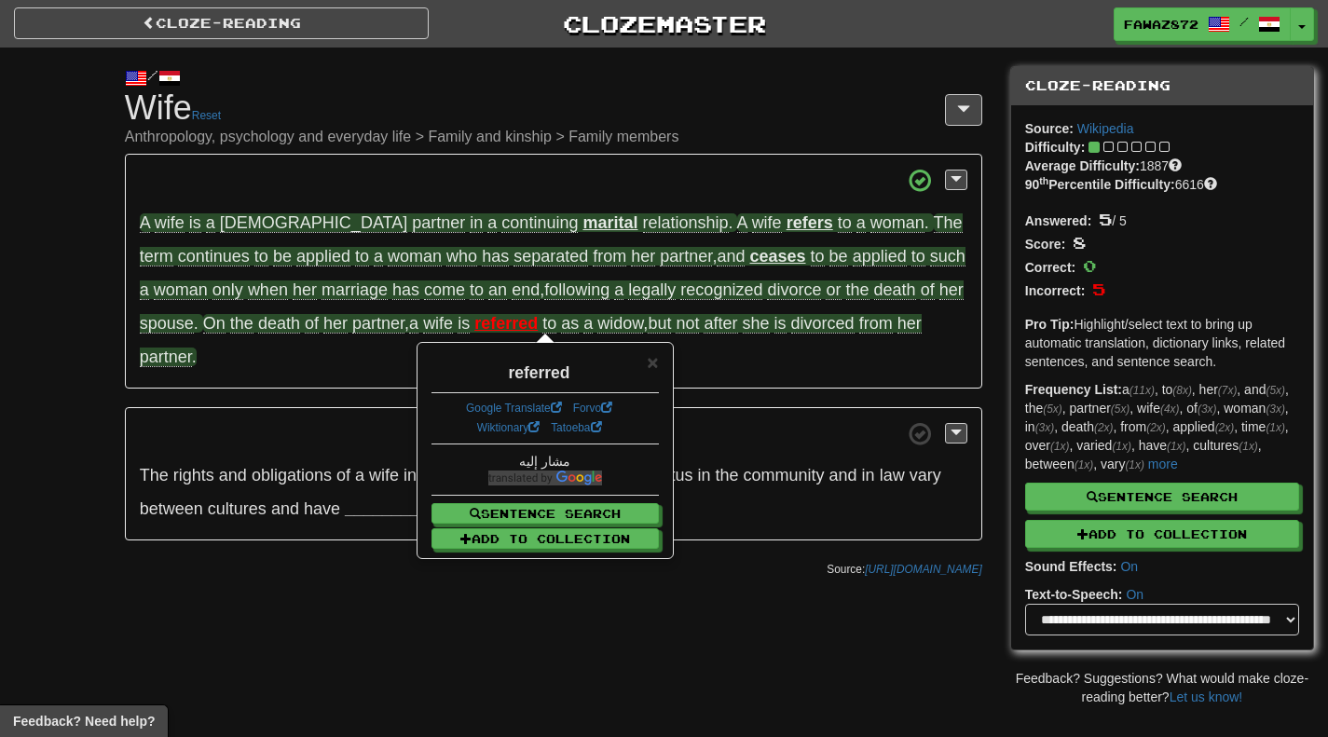
click at [333, 334] on p "A wife is a female partner in a continuing marital relationship . A wife refers…" at bounding box center [553, 271] width 857 height 235
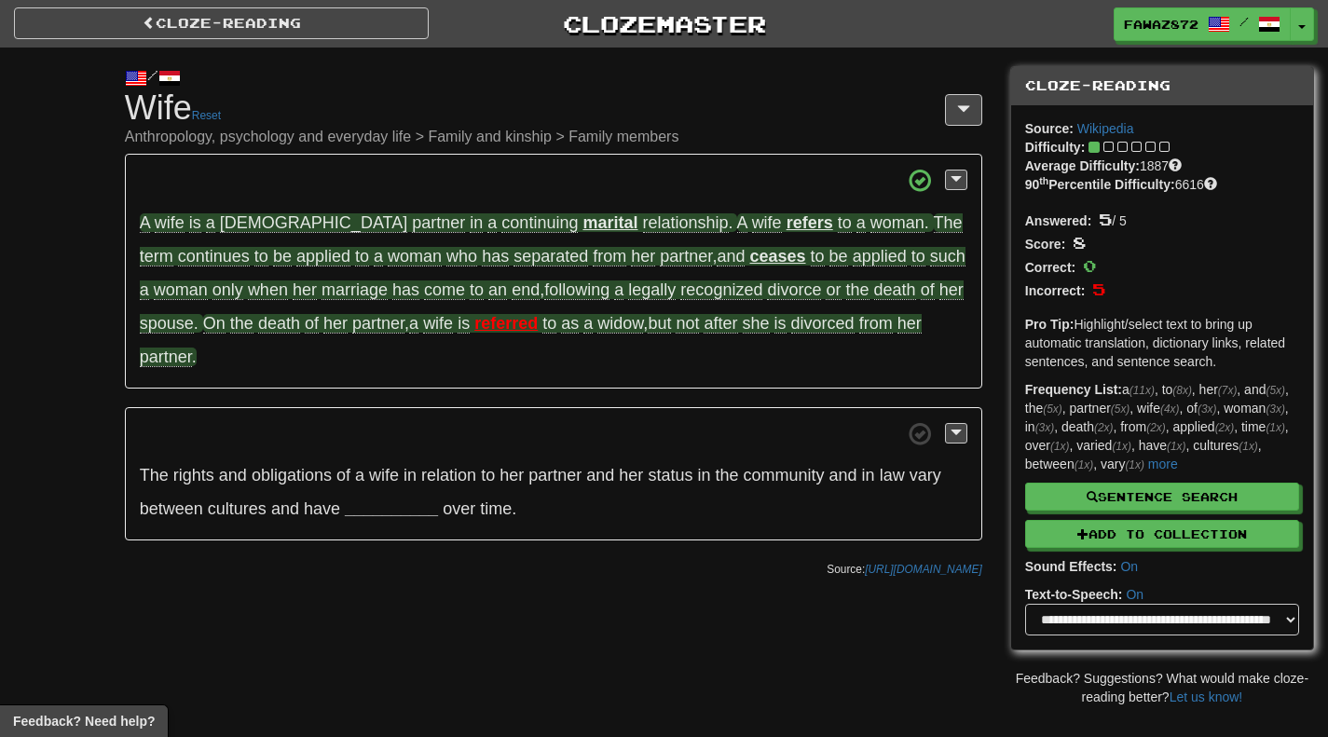
click at [384, 324] on span "On the death of her partner , a wife is" at bounding box center [338, 324] width 271 height 20
click at [474, 324] on strong "referred" at bounding box center [505, 323] width 63 height 19
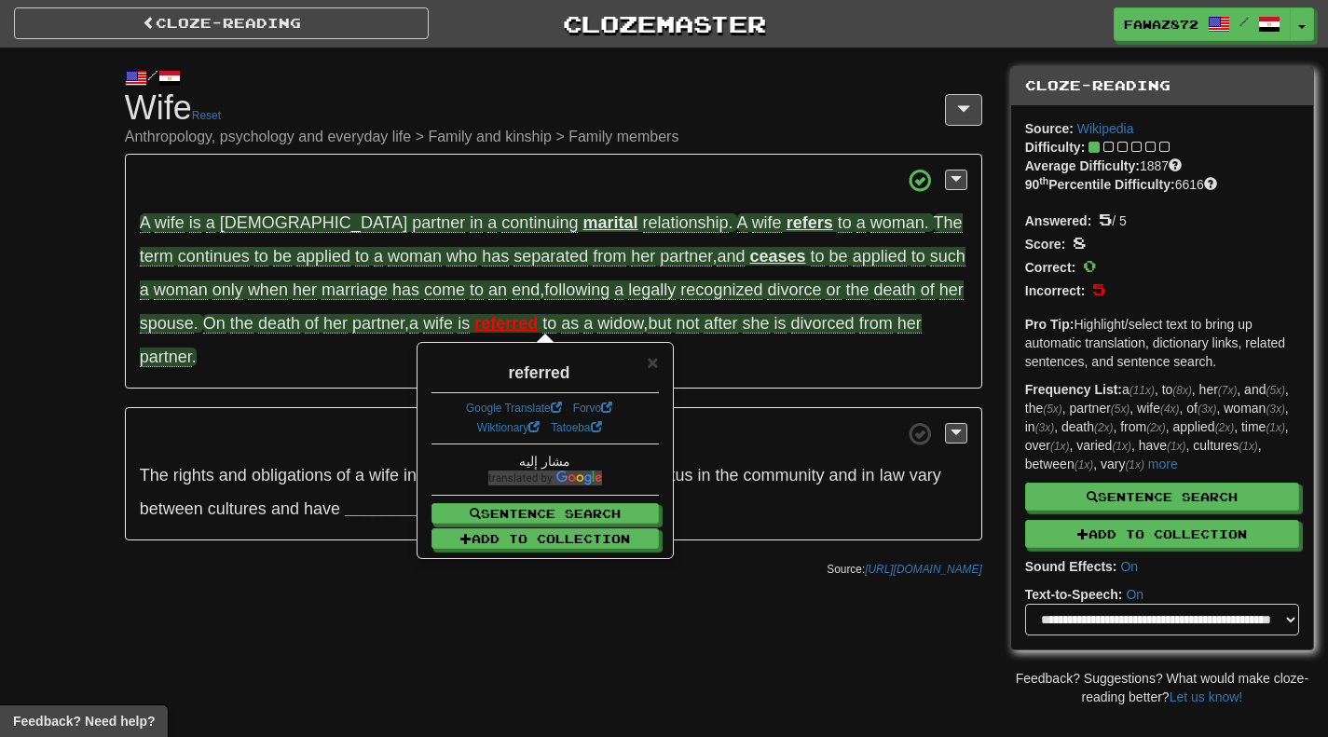
click at [352, 325] on span "partner" at bounding box center [378, 324] width 52 height 20
click at [0, 351] on div "/ Cloze-Reading Wife Reset Anthropology, psychology and everyday life > Family …" at bounding box center [664, 377] width 1328 height 659
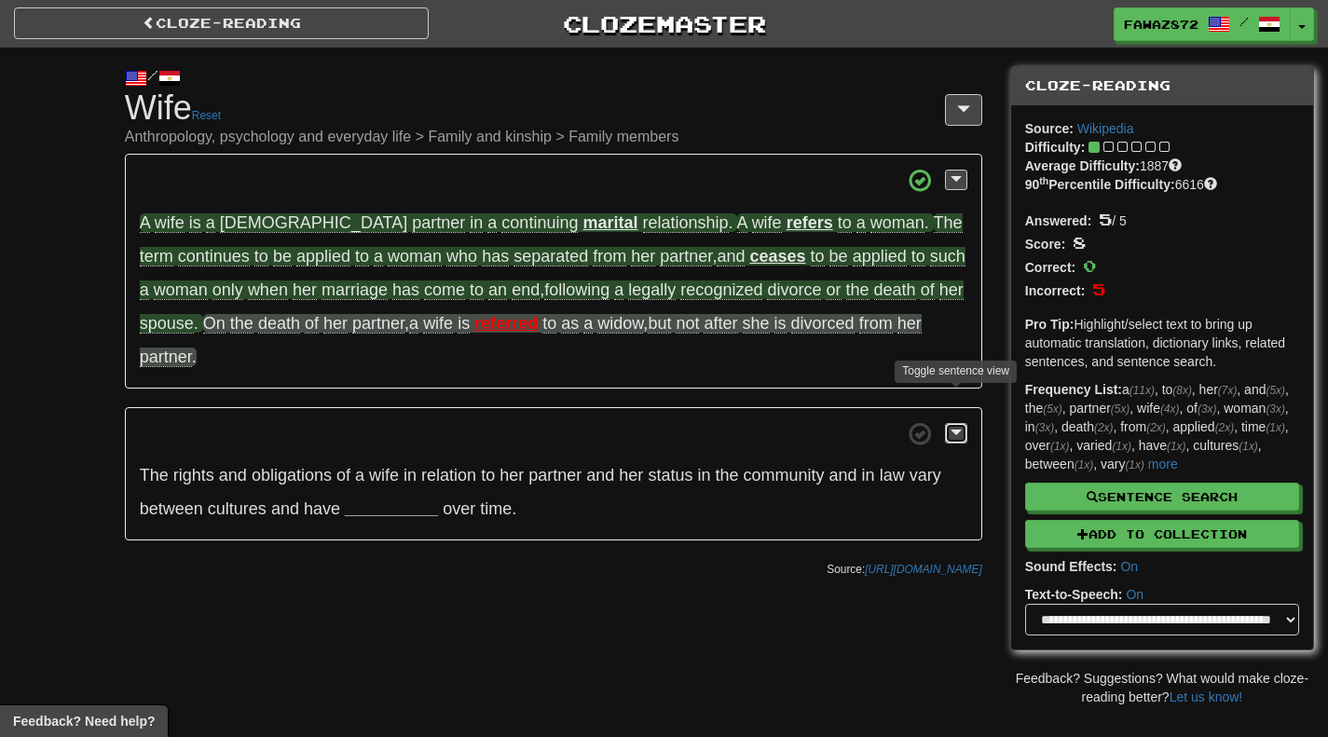
click at [961, 423] on button at bounding box center [956, 433] width 22 height 20
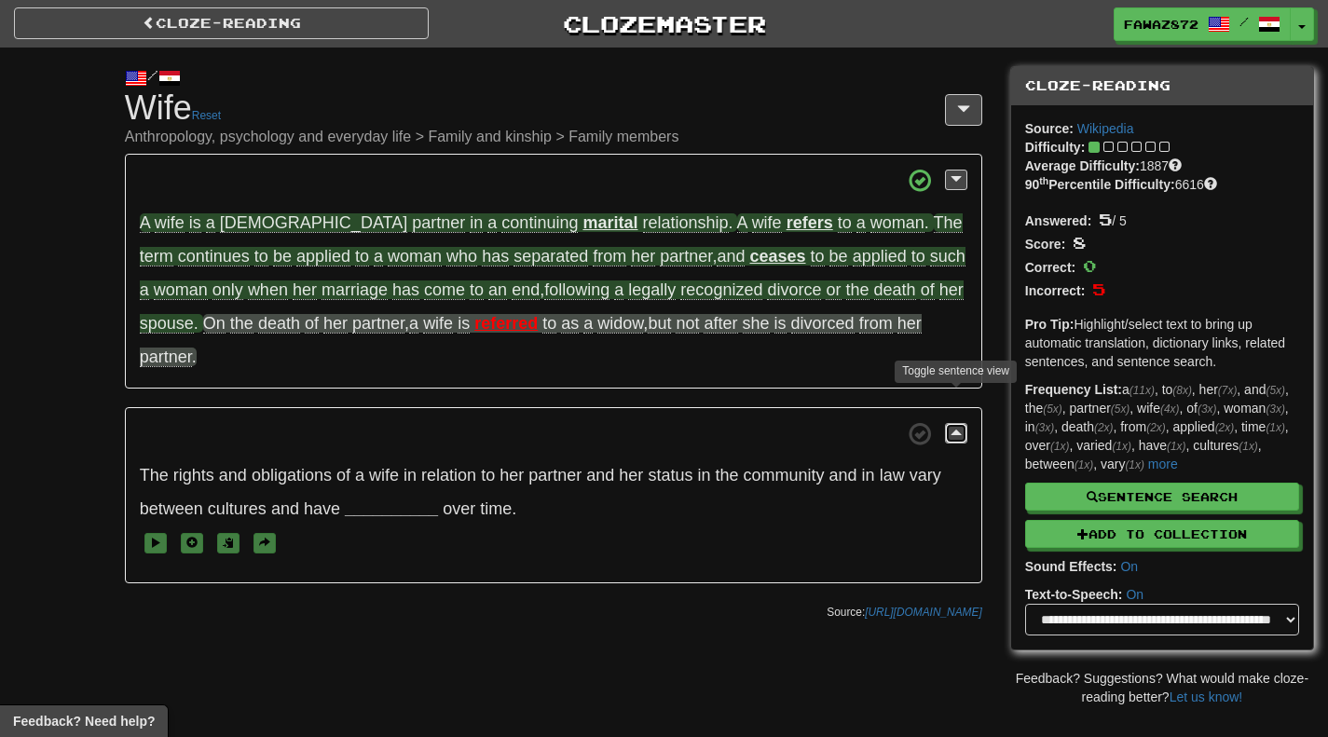
click at [961, 423] on button at bounding box center [956, 433] width 22 height 20
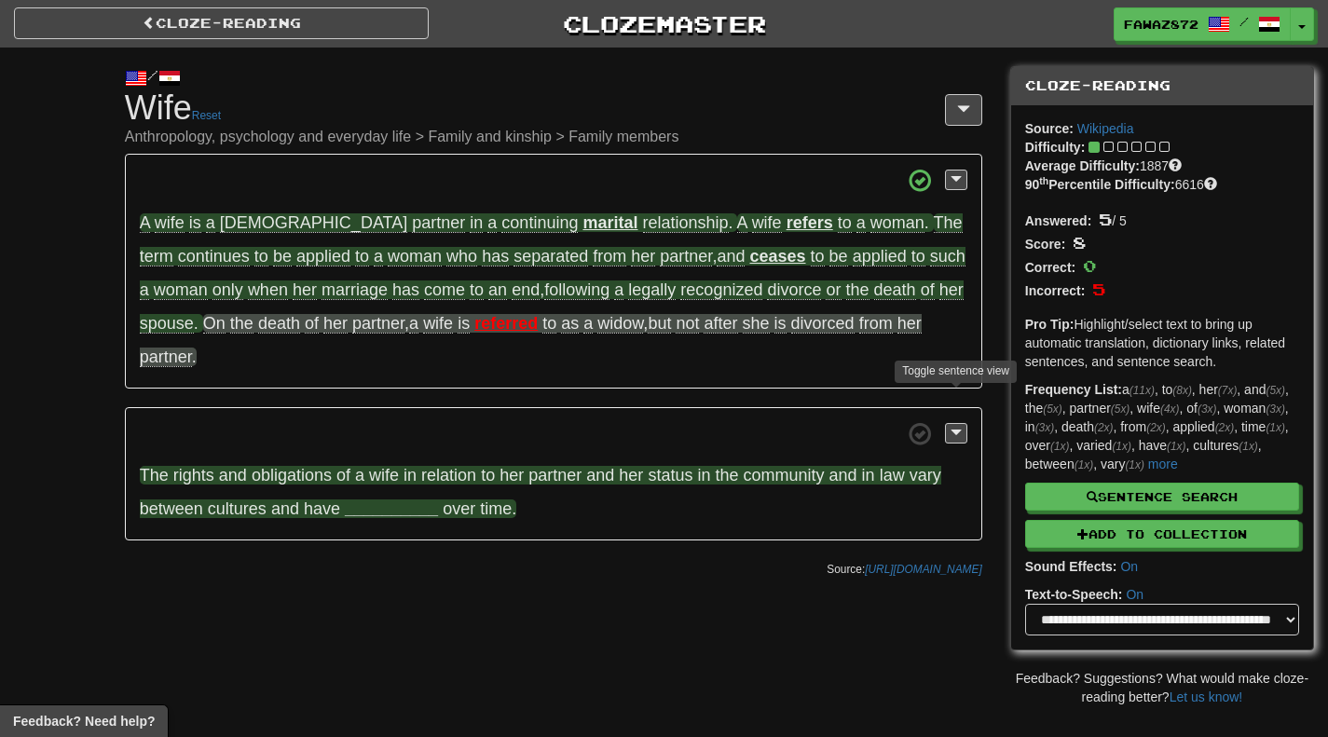
click at [359, 499] on strong "__________" at bounding box center [391, 508] width 93 height 19
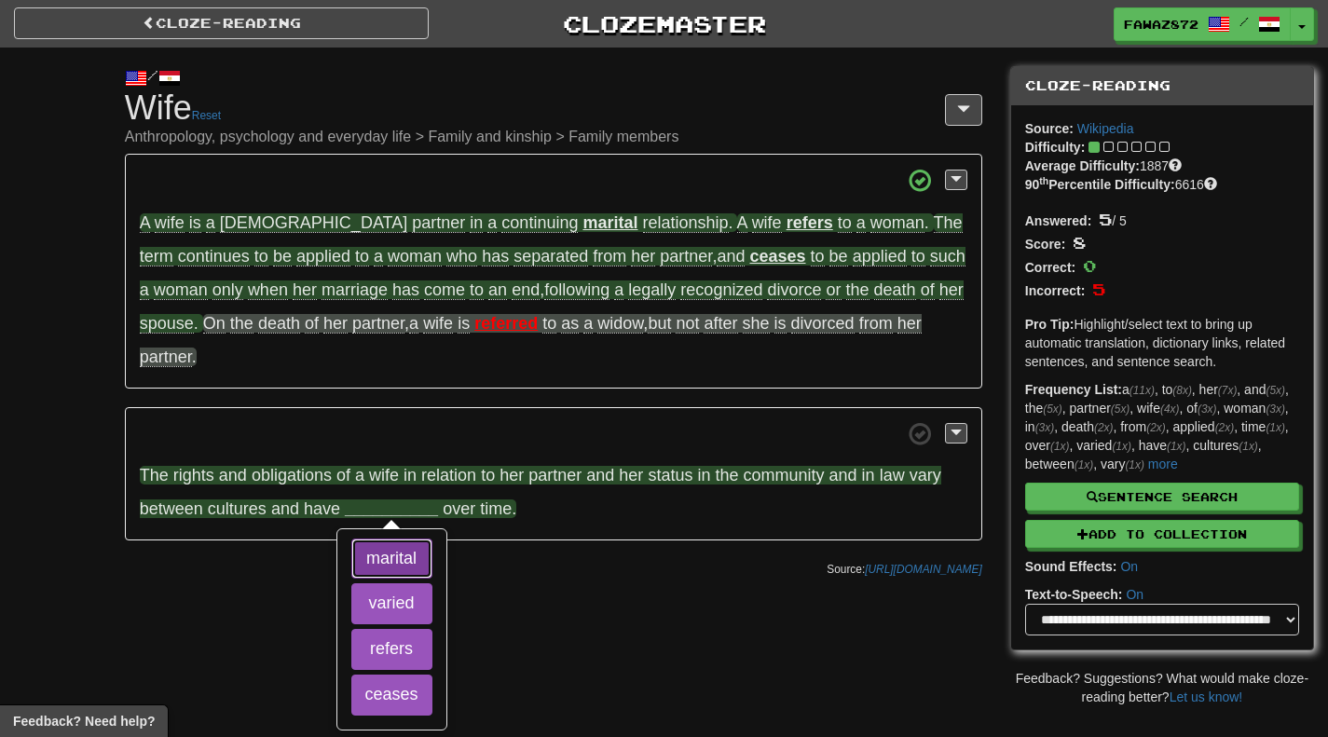
click at [387, 538] on button "marital" at bounding box center [391, 558] width 81 height 41
click at [389, 583] on button "varied" at bounding box center [391, 603] width 81 height 41
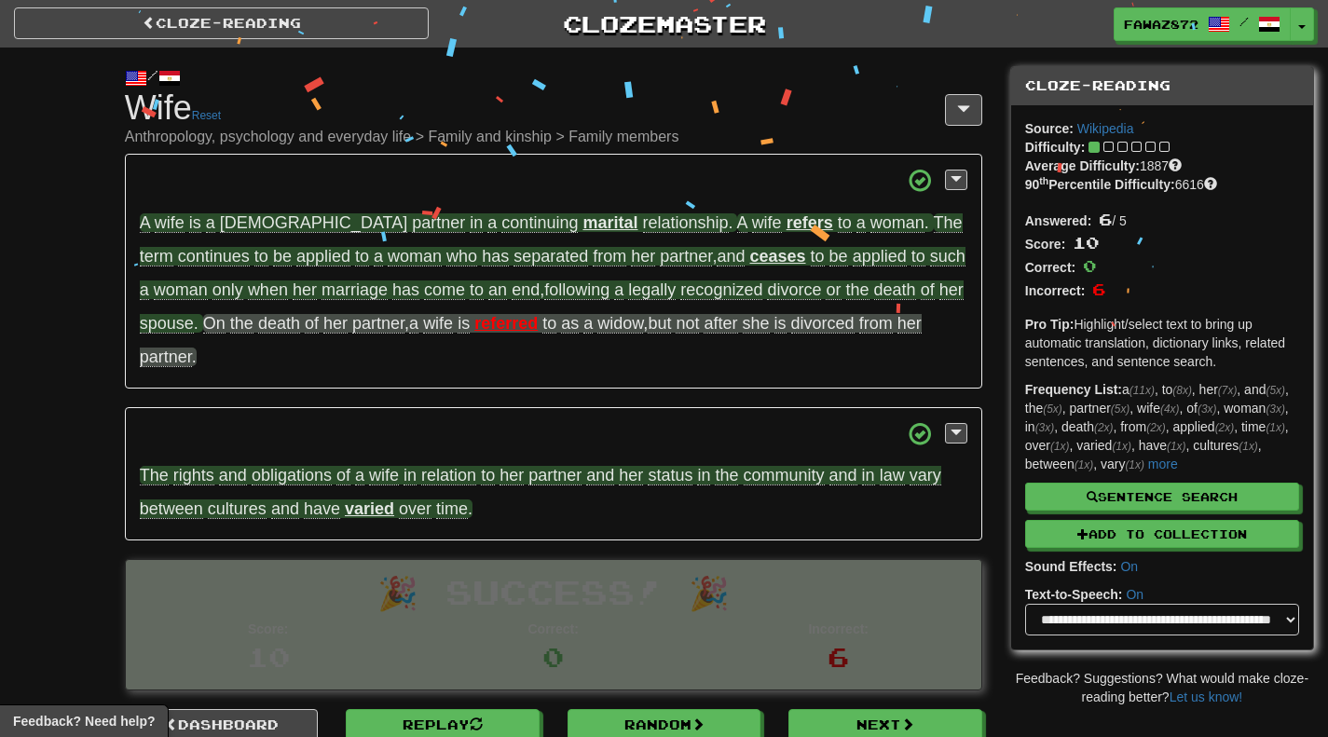
click at [264, 466] on span "obligations" at bounding box center [292, 476] width 80 height 20
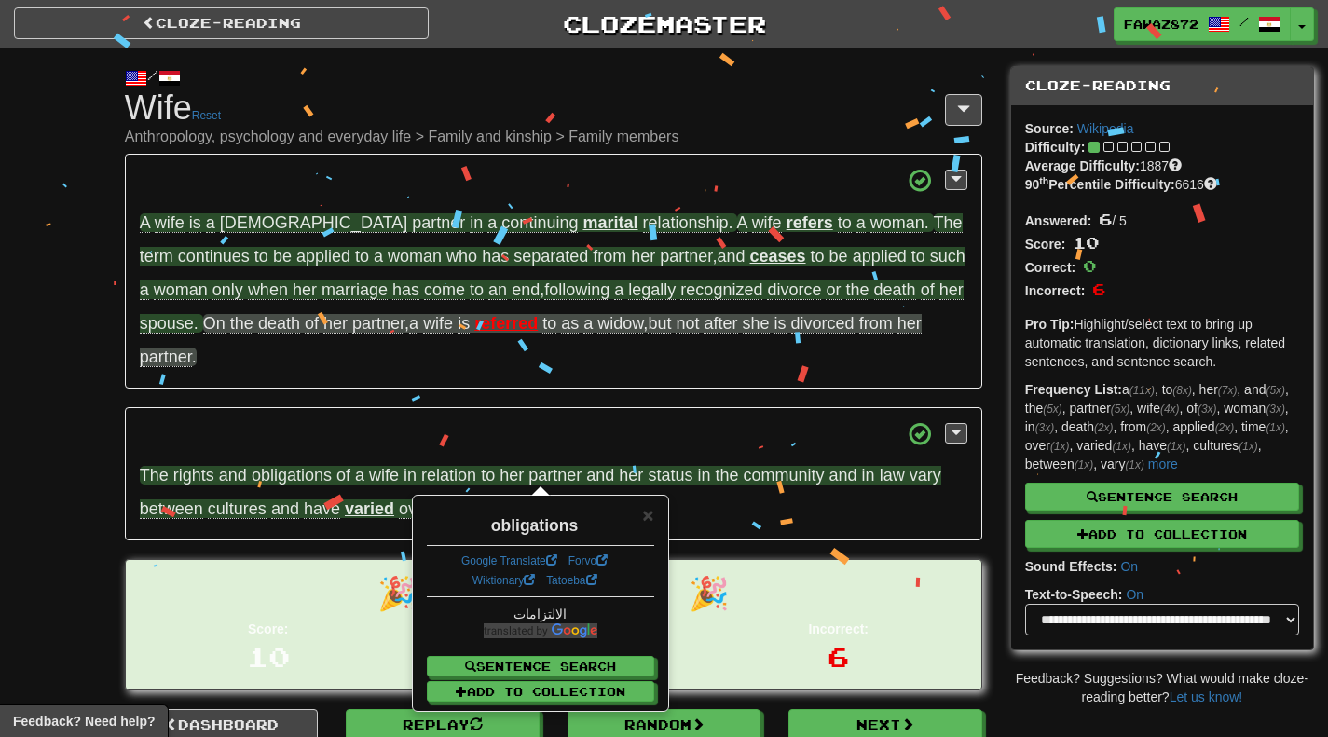
click at [16, 435] on div "/ Cloze-Reading Wife Reset Anthropology, psychology and everyday life > Family …" at bounding box center [664, 413] width 1328 height 730
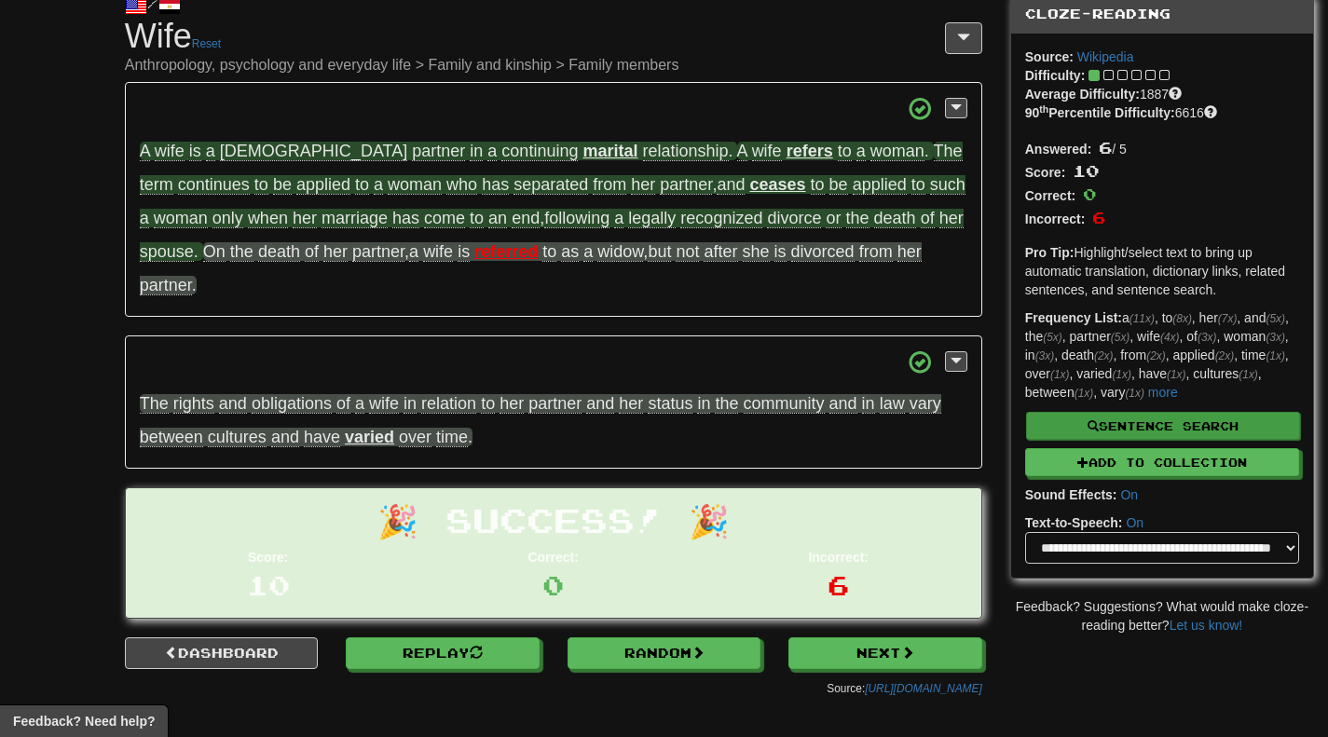
scroll to position [93, 0]
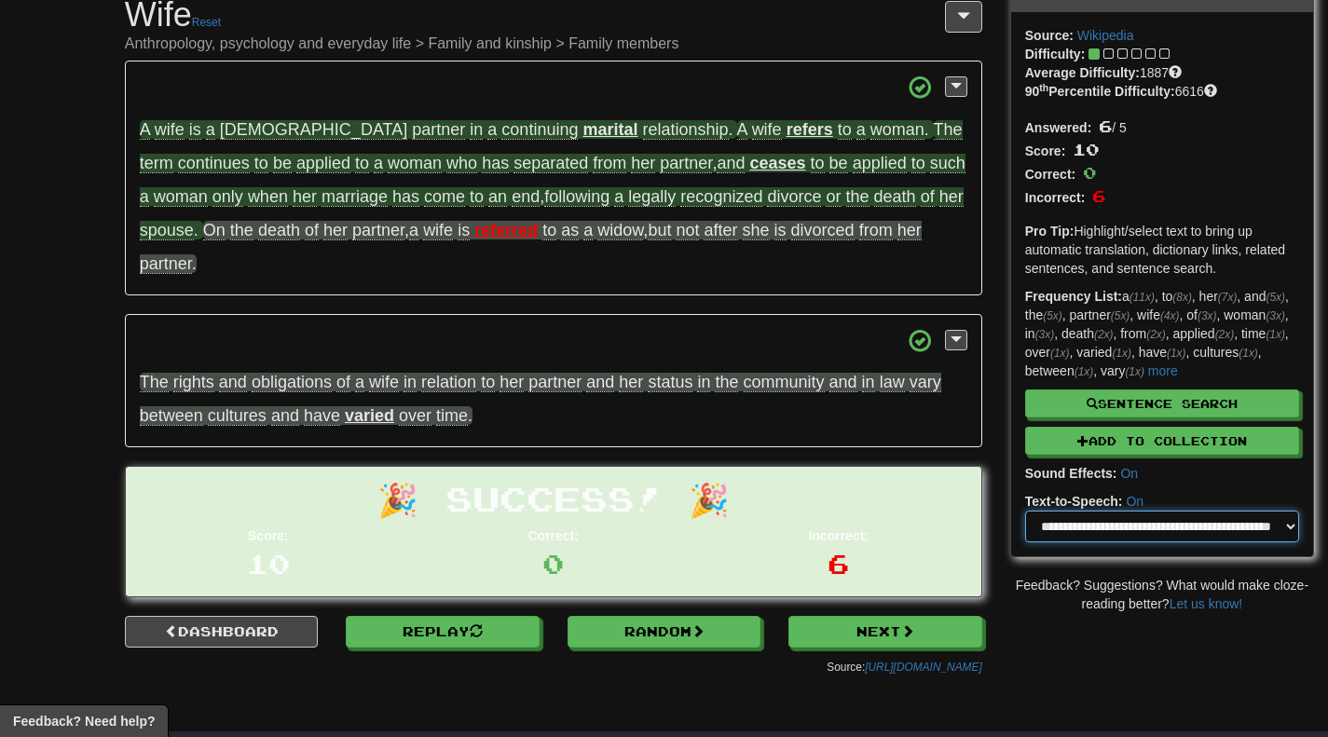
click at [1086, 529] on select "**********" at bounding box center [1162, 527] width 274 height 32
click at [650, 545] on div "0" at bounding box center [553, 563] width 257 height 37
click at [511, 481] on h1 "🎉 Success! 🎉" at bounding box center [553, 499] width 827 height 36
click at [500, 488] on div "🎉 Success! 🎉 Score: 10 Correct: 0 Incorrect: 6" at bounding box center [553, 531] width 855 height 129
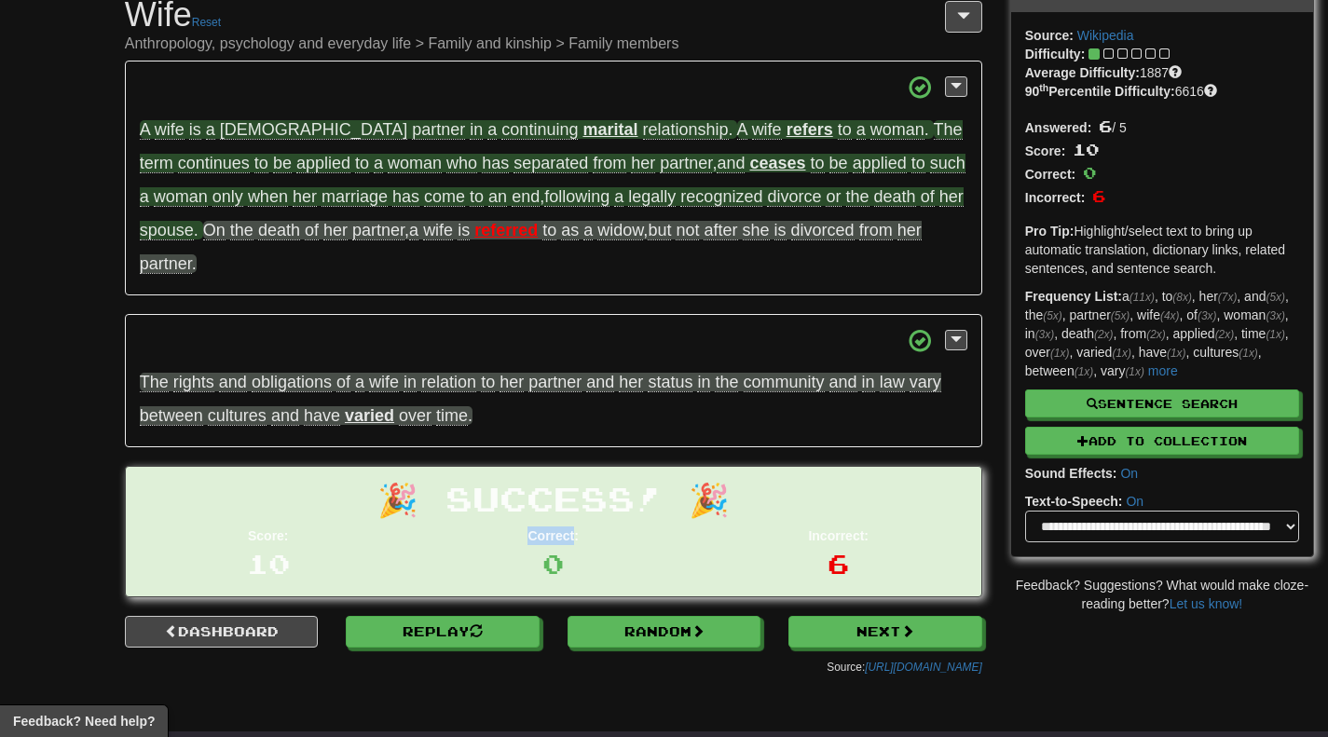
click at [500, 488] on div "🎉 Success! 🎉 Score: 10 Correct: 0 Incorrect: 6" at bounding box center [553, 531] width 855 height 129
click at [505, 481] on h1 "🎉 Success! 🎉" at bounding box center [553, 499] width 827 height 36
click at [861, 617] on link "Next" at bounding box center [886, 633] width 194 height 32
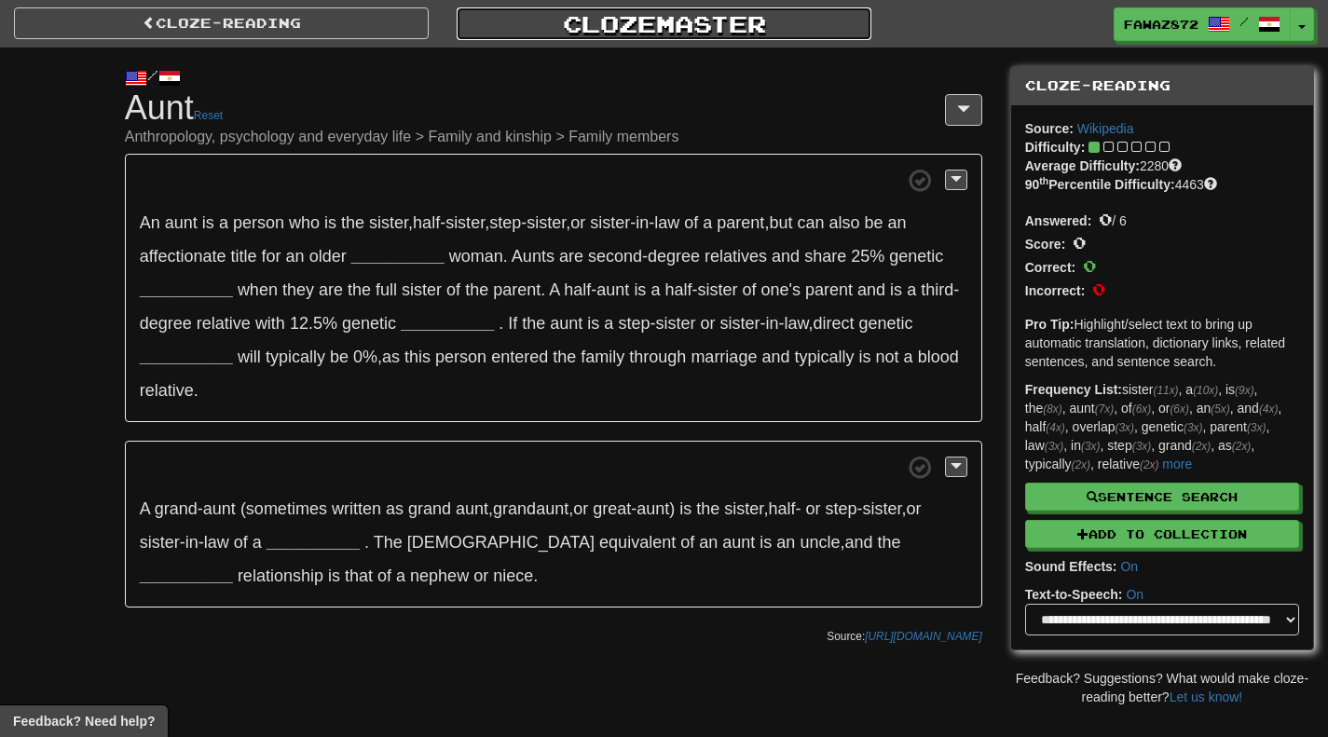
click at [623, 32] on link "Clozemaster" at bounding box center [663, 23] width 415 height 33
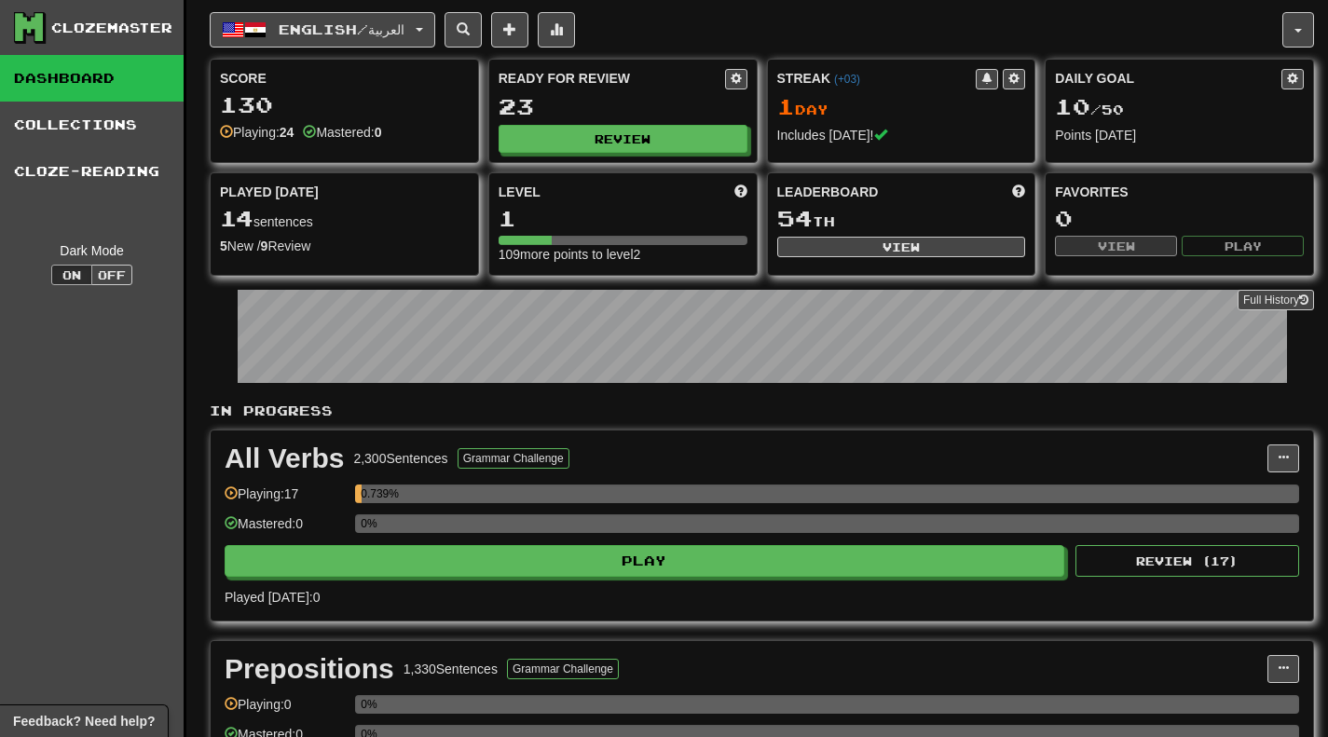
click at [67, 332] on div "Clozemaster Dashboard Collections Cloze-Reading Dark Mode On Off" at bounding box center [93, 460] width 186 height 921
click at [99, 313] on div "Clozemaster Dashboard Collections Cloze-Reading Dark Mode On Off" at bounding box center [93, 460] width 186 height 921
click at [832, 23] on div "English / العربية English / العربية Streak: 1 Review: 23 Daily Goal: 10 / 50 La…" at bounding box center [746, 29] width 1072 height 35
click at [38, 388] on div "Clozemaster Dashboard Collections Cloze-Reading Dark Mode On Off" at bounding box center [93, 460] width 186 height 921
